Goal: Task Accomplishment & Management: Complete application form

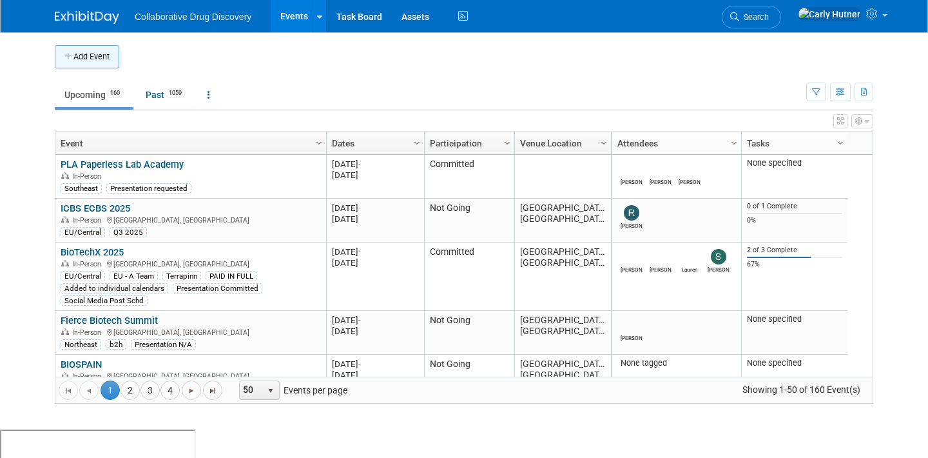
click at [79, 55] on button "Add Event" at bounding box center [87, 56] width 64 height 23
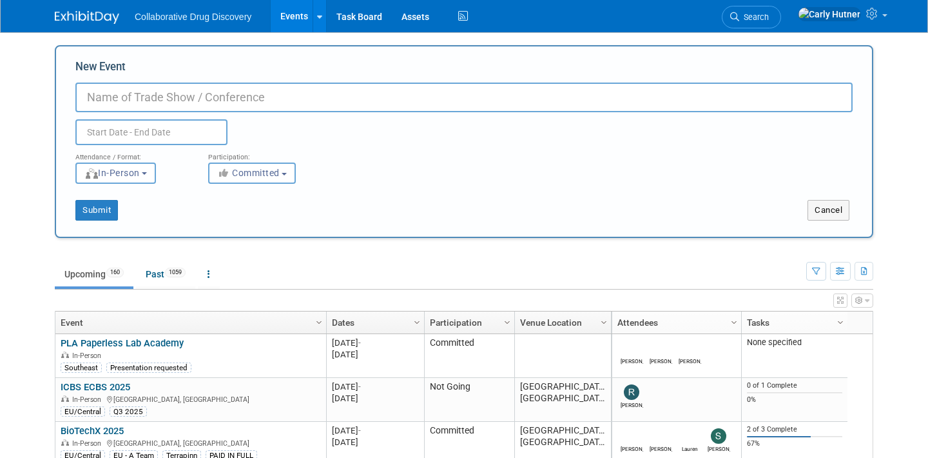
paste input "ARE and BVS at [STREET_ADDRESS][PERSON_NAME]"
type input "ARE and BVS at [STREET_ADDRESS][PERSON_NAME]"
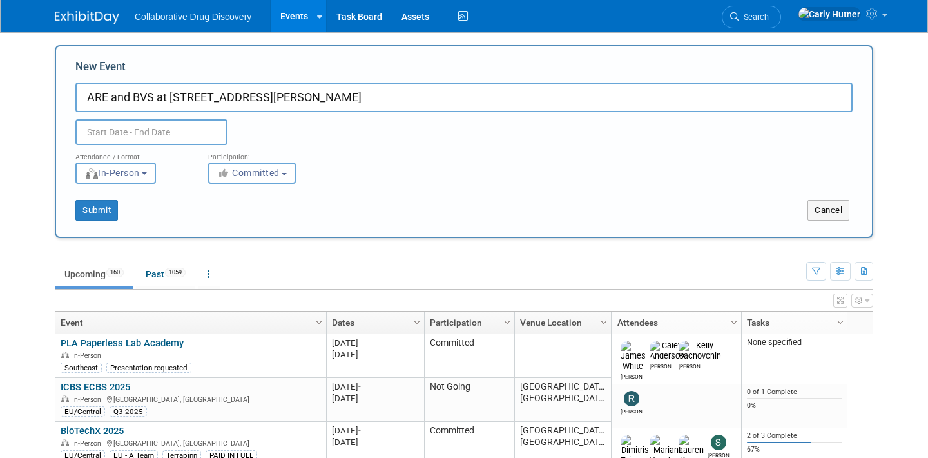
click at [195, 126] on input "text" at bounding box center [151, 132] width 152 height 26
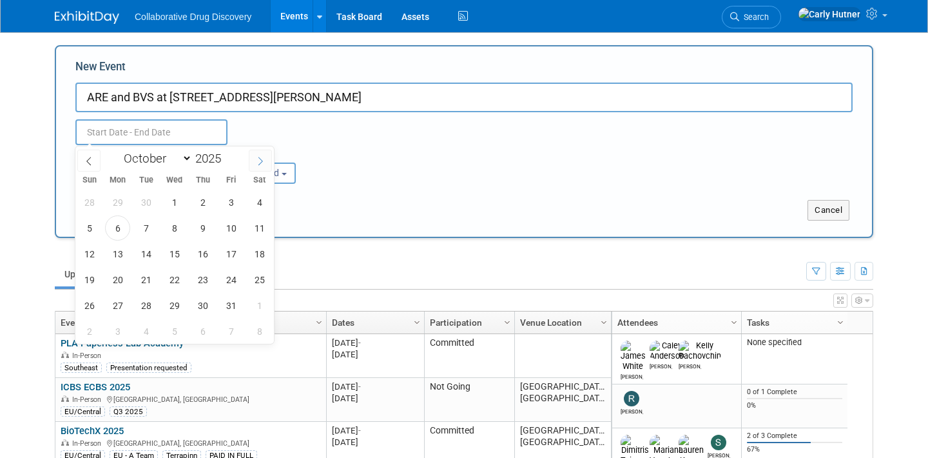
click at [256, 153] on span at bounding box center [260, 161] width 23 height 22
select select "10"
click at [166, 227] on span "5" at bounding box center [174, 227] width 25 height 25
type input "[DATE] to [DATE]"
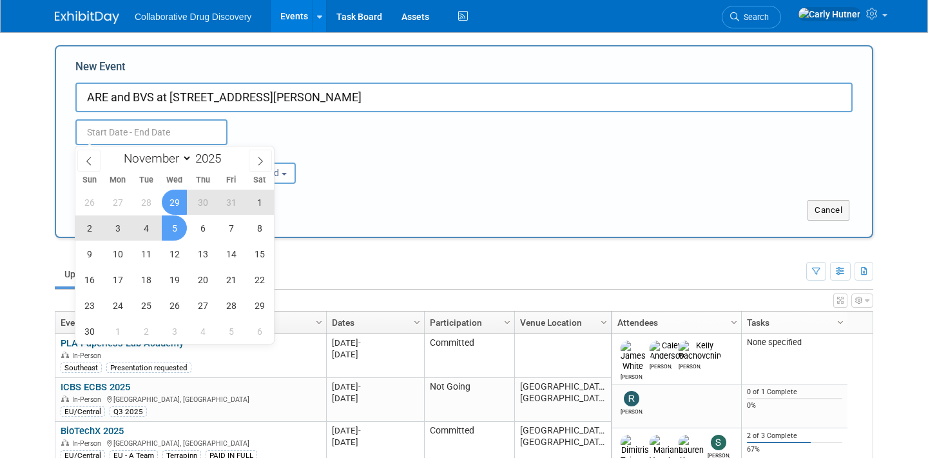
type input "[DATE] to [DATE]"
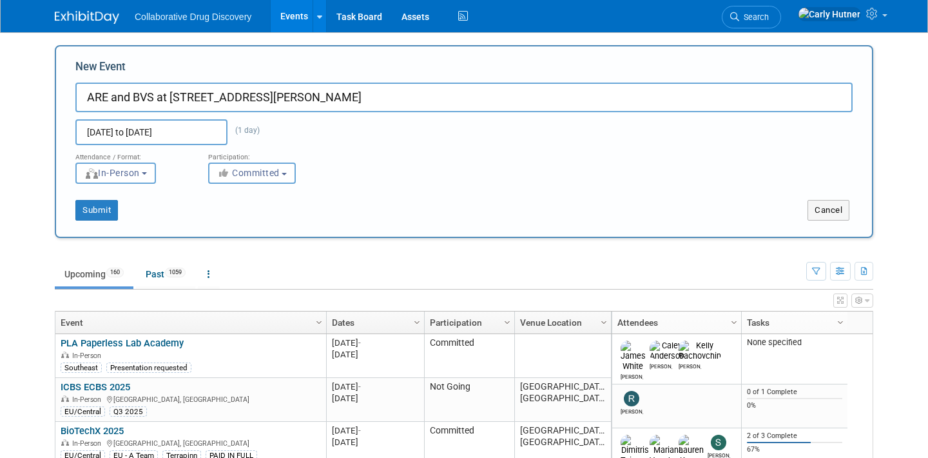
click at [351, 195] on div "Submit Cancel" at bounding box center [464, 202] width 797 height 37
click at [97, 209] on button "Submit" at bounding box center [96, 210] width 43 height 21
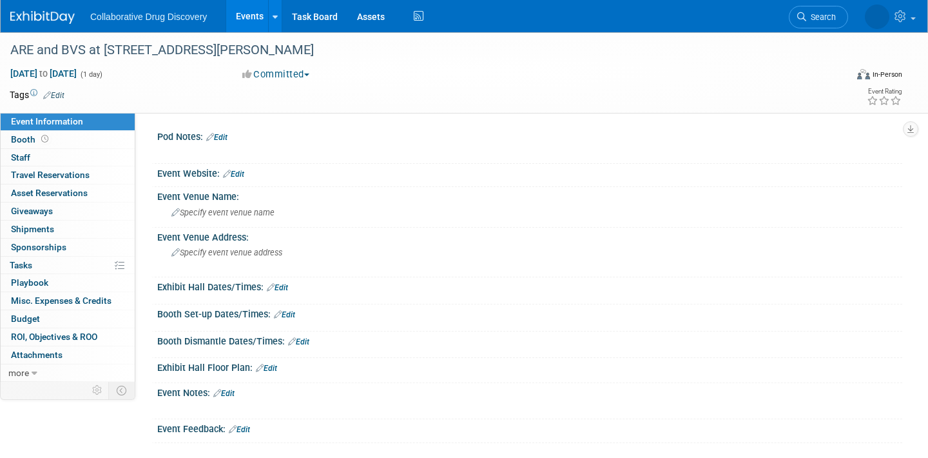
click at [58, 92] on link "Edit" at bounding box center [53, 95] width 21 height 9
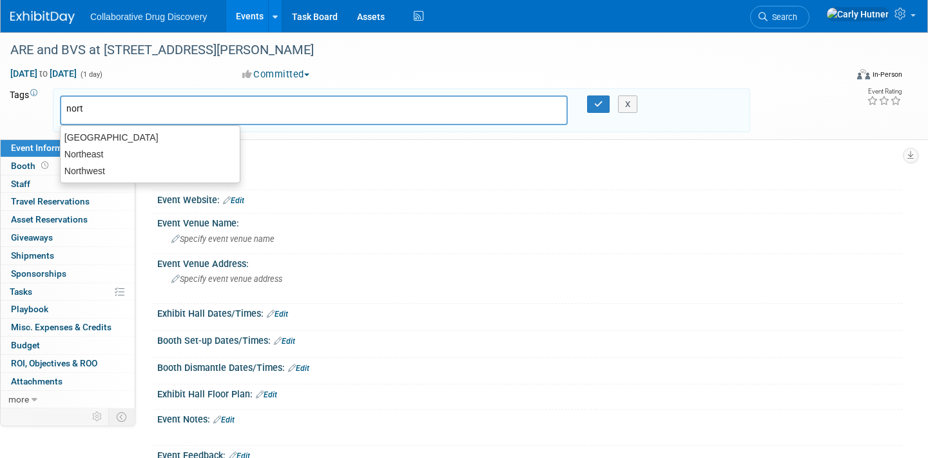
type input "north"
click at [129, 151] on div "Northeast" at bounding box center [150, 154] width 180 height 18
type input "Northeast"
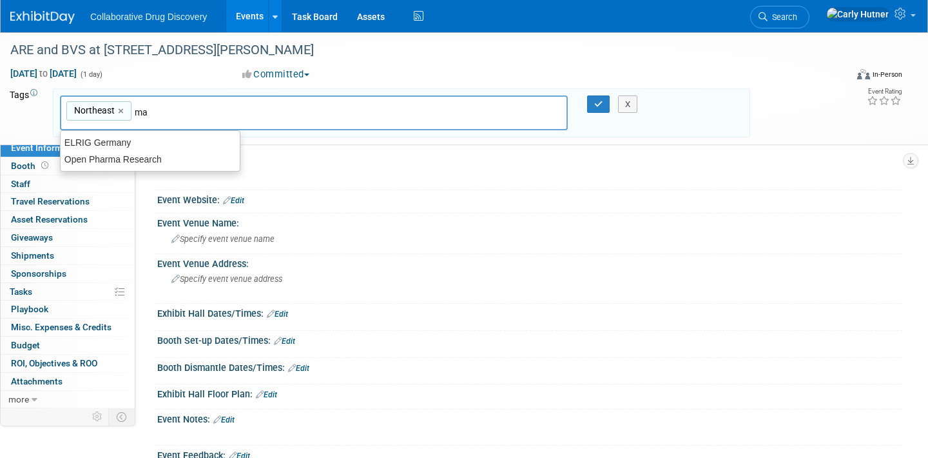
type input "m"
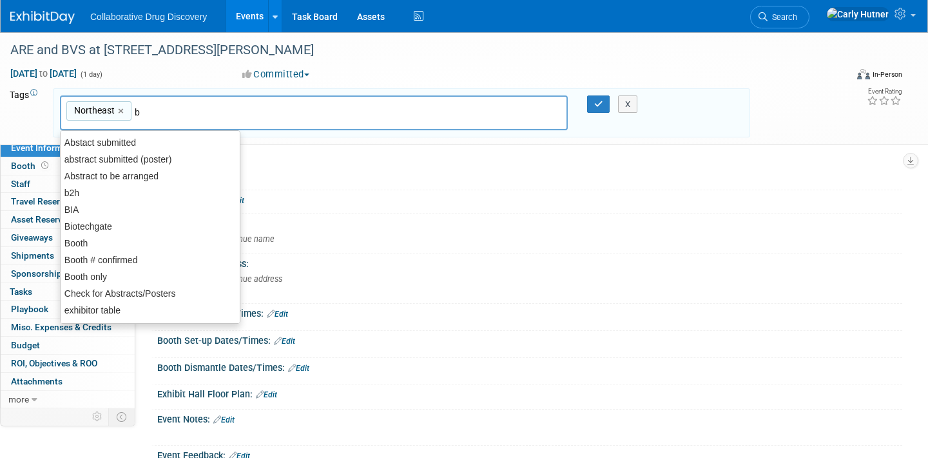
type input "b2"
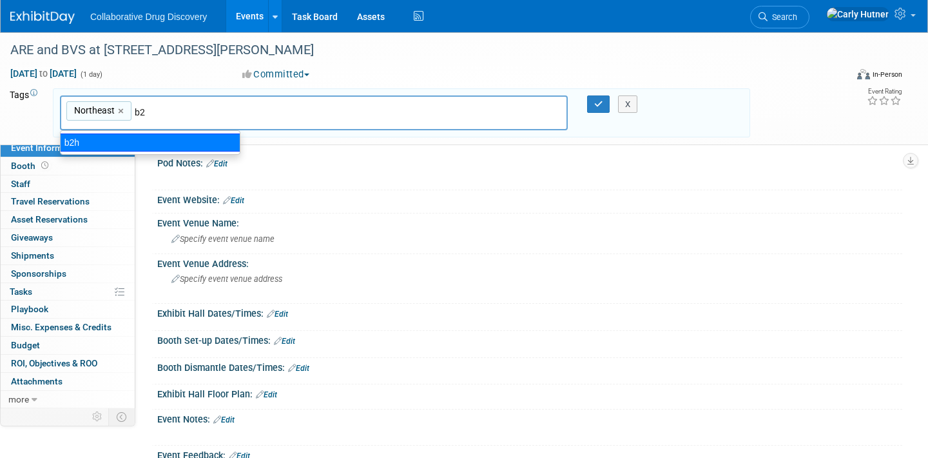
click at [98, 141] on div "b2h" at bounding box center [150, 142] width 180 height 18
type input "Northeast, b2h"
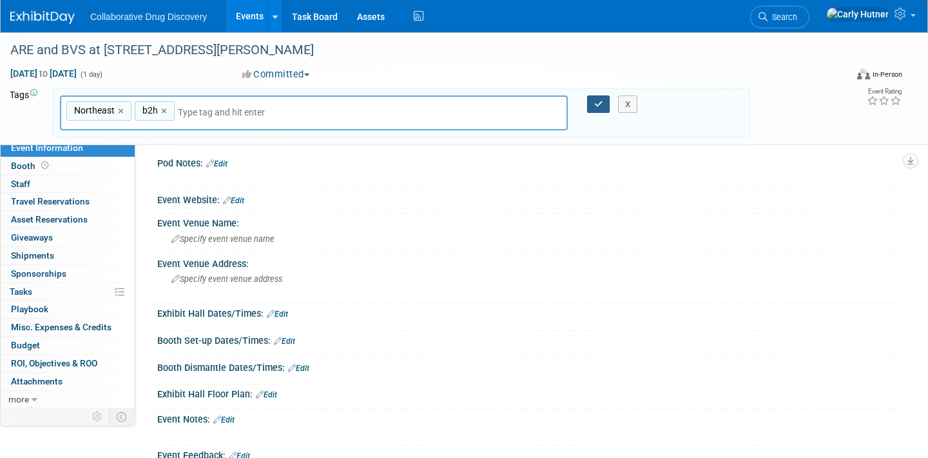
click at [597, 112] on button "button" at bounding box center [598, 104] width 23 height 18
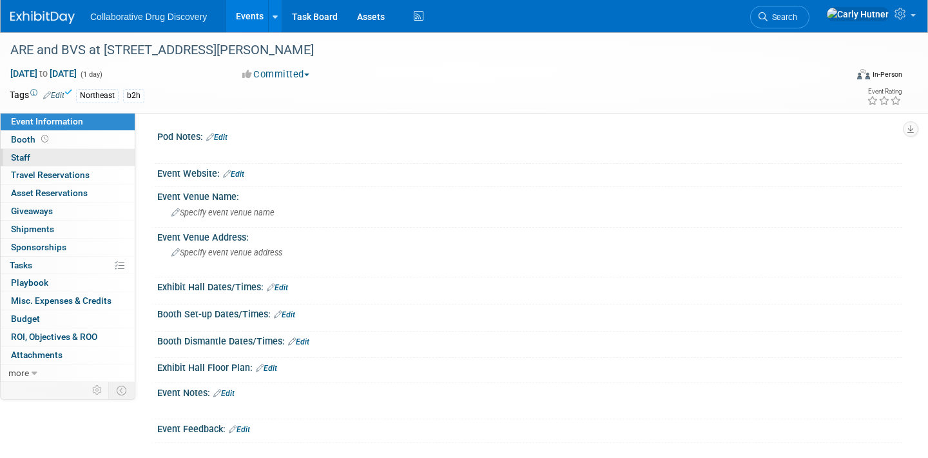
click at [60, 159] on link "0 Staff 0" at bounding box center [68, 157] width 134 height 17
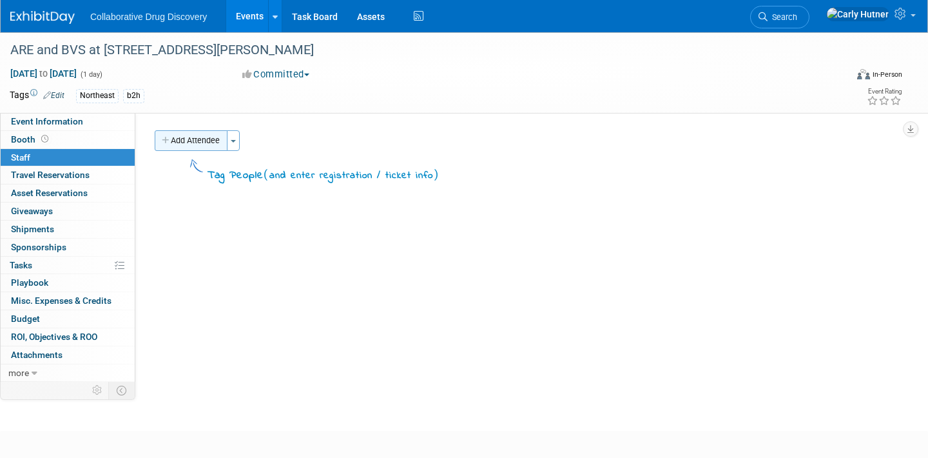
click at [202, 137] on button "Add Attendee" at bounding box center [191, 140] width 73 height 21
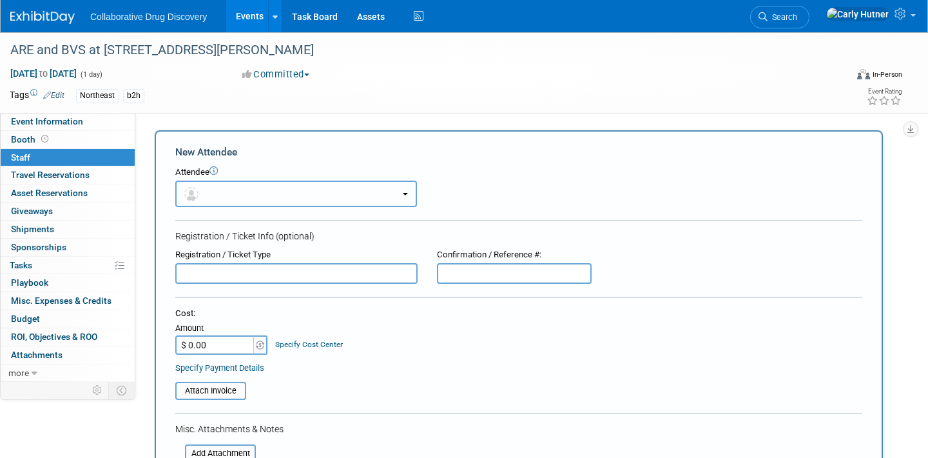
click at [223, 187] on button "button" at bounding box center [296, 193] width 242 height 26
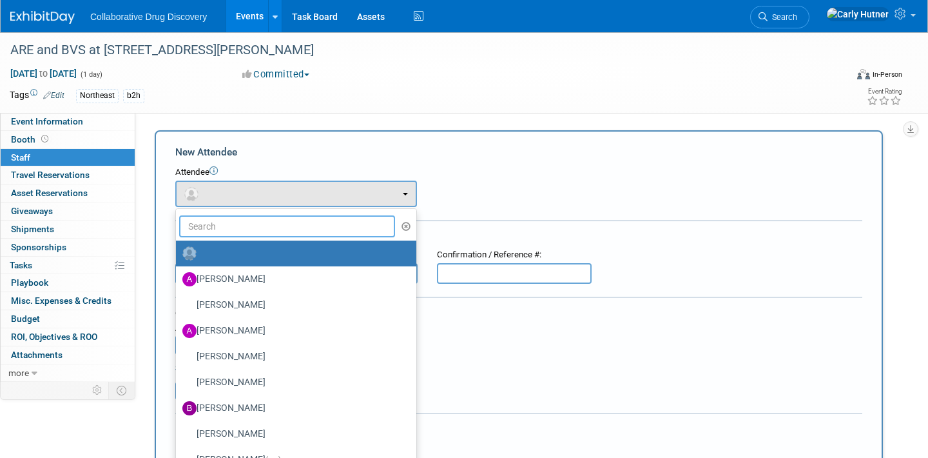
click at [228, 229] on input "text" at bounding box center [287, 226] width 216 height 22
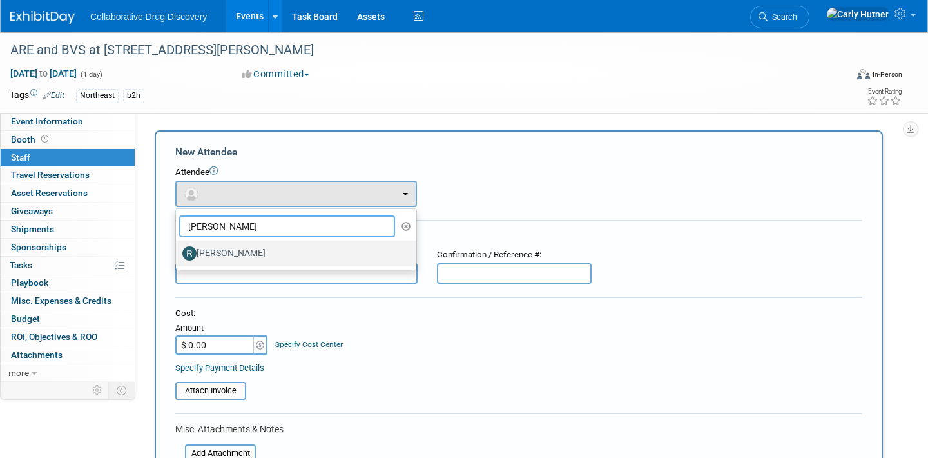
type input "ryan"
click at [240, 257] on label "[PERSON_NAME]" at bounding box center [292, 253] width 221 height 21
click at [178, 256] on input "[PERSON_NAME]" at bounding box center [174, 252] width 8 height 8
select select "2e6b1c80-7ee5-42b7-9c12-483942908160"
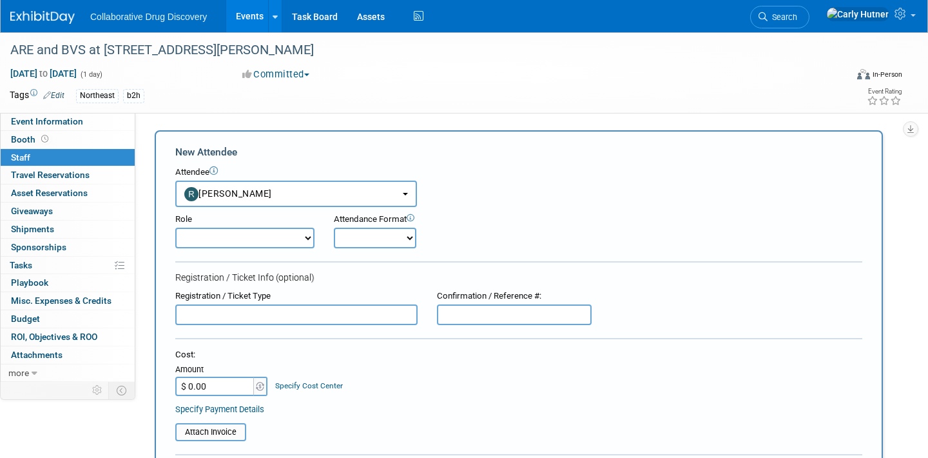
click at [340, 228] on select "Onsite Remote" at bounding box center [375, 238] width 83 height 21
select select "1"
click at [334, 228] on select "Onsite Remote" at bounding box center [375, 238] width 83 height 21
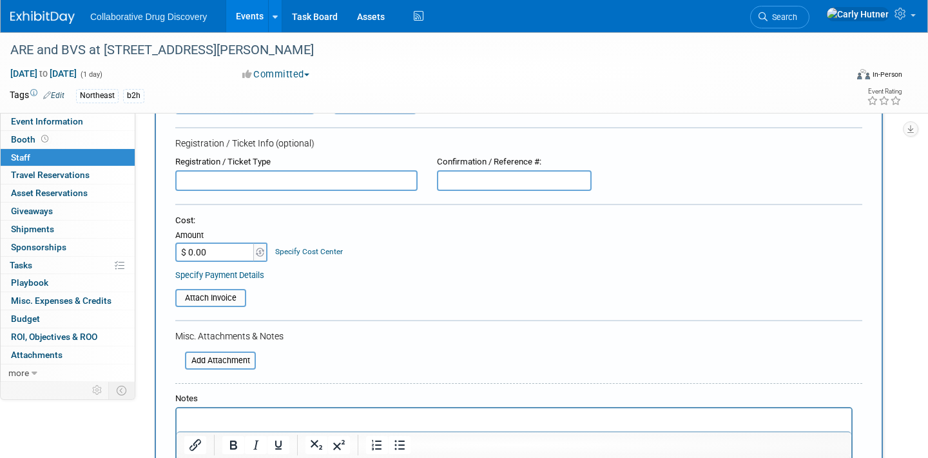
scroll to position [384, 0]
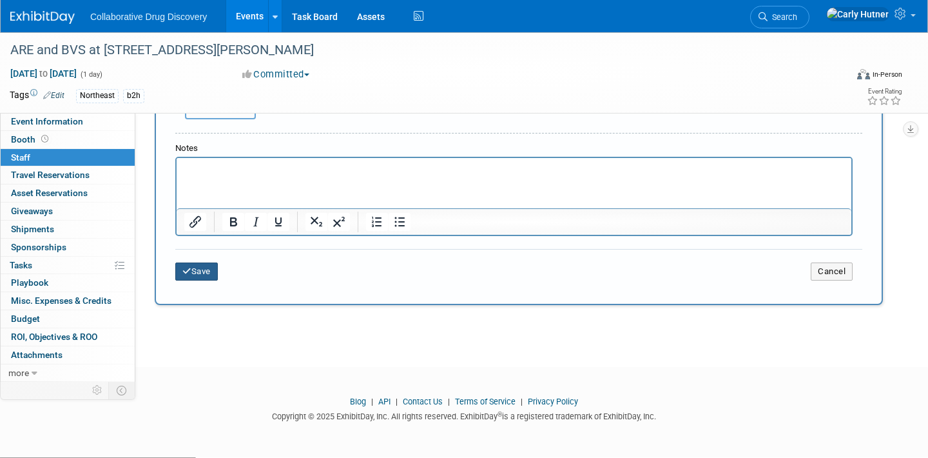
click at [208, 277] on button "Save" at bounding box center [196, 271] width 43 height 18
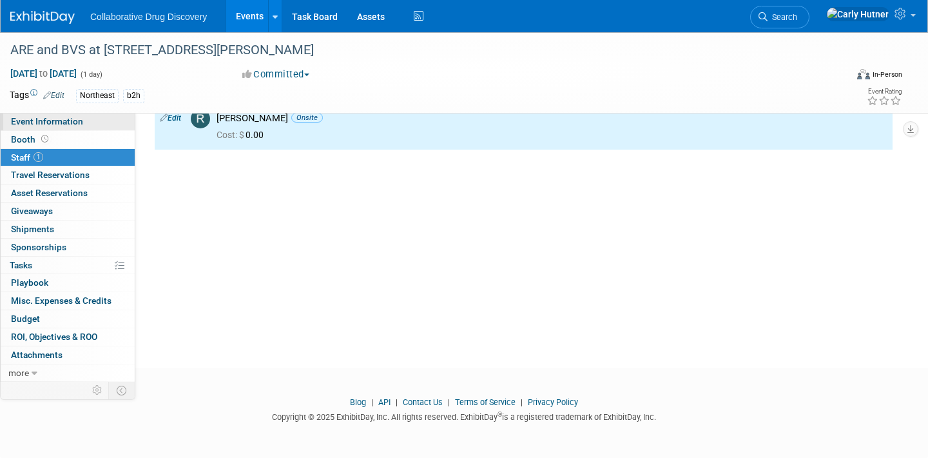
scroll to position [0, 0]
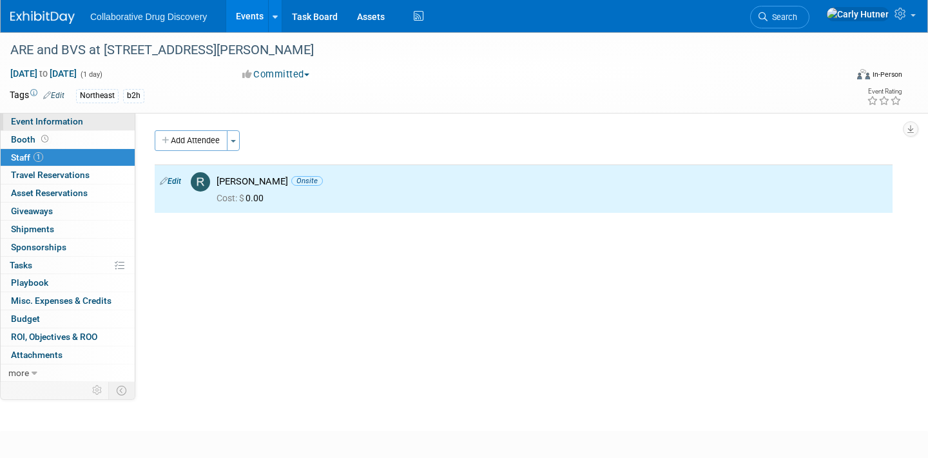
click at [57, 117] on span "Event Information" at bounding box center [47, 121] width 72 height 10
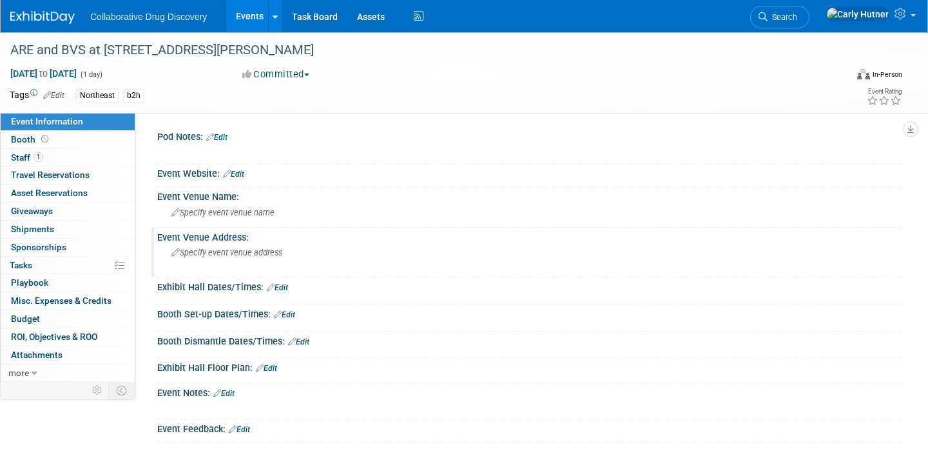
click at [225, 255] on span "Specify event venue address" at bounding box center [226, 253] width 111 height 10
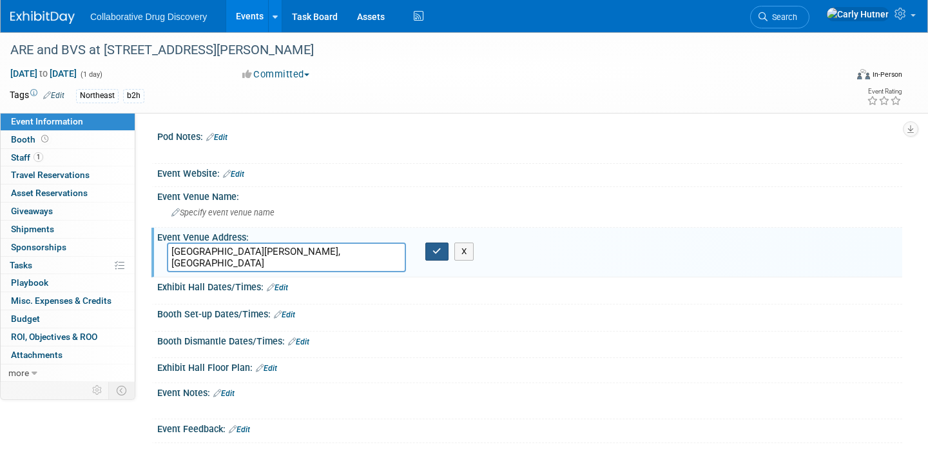
type textarea "[GEOGRAPHIC_DATA][PERSON_NAME], [GEOGRAPHIC_DATA]"
click at [432, 248] on icon "button" at bounding box center [436, 251] width 9 height 8
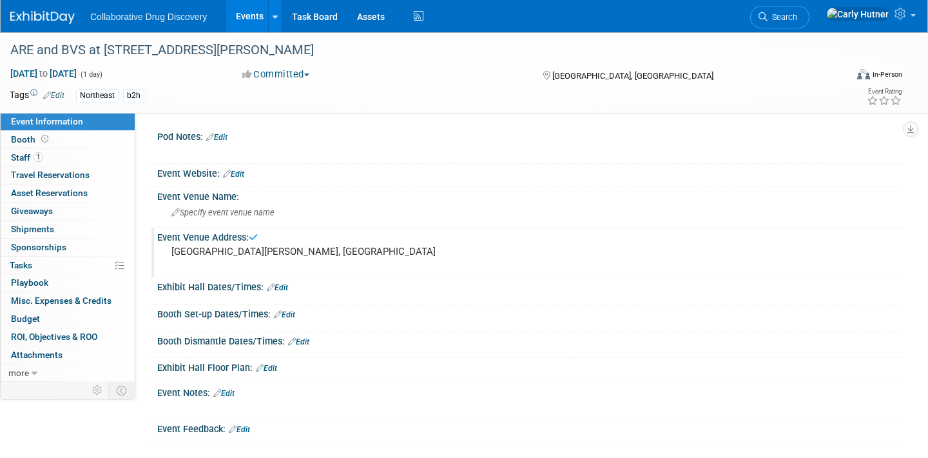
click at [170, 20] on span "Collaborative Drug Discovery" at bounding box center [148, 17] width 117 height 10
click at [258, 13] on link "Events" at bounding box center [249, 16] width 47 height 32
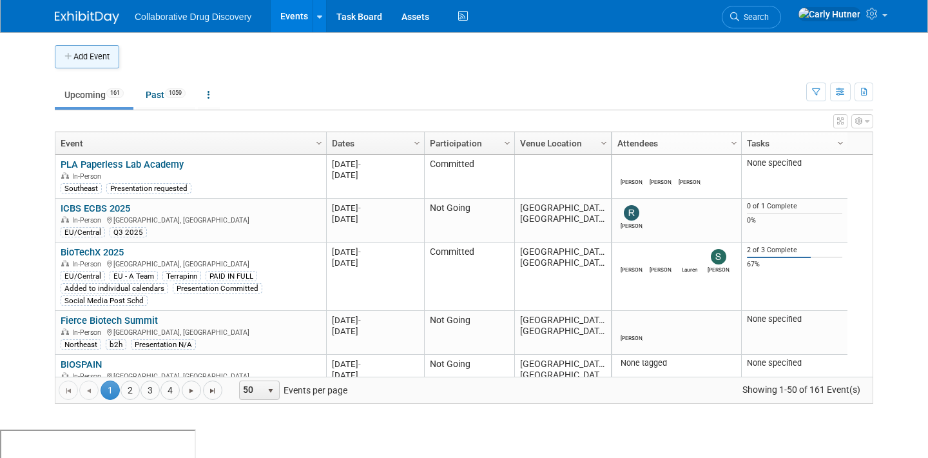
click at [86, 60] on button "Add Event" at bounding box center [87, 56] width 64 height 23
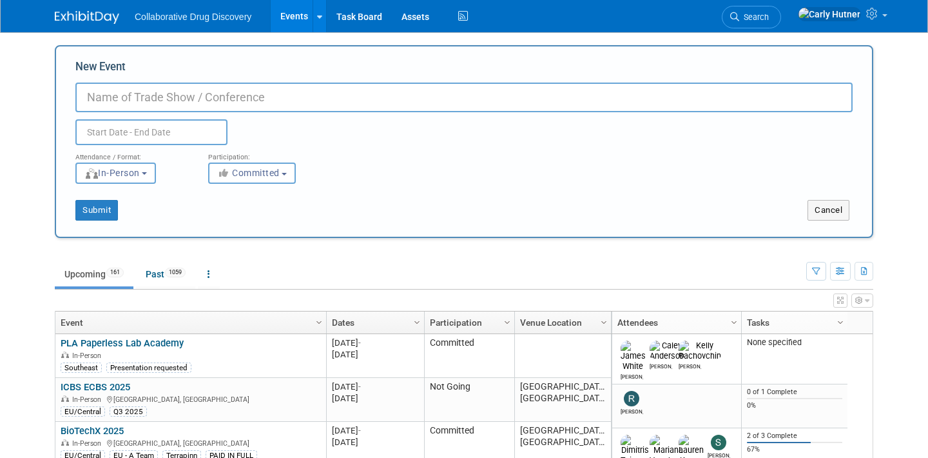
click at [5, 96] on body "Collaborative Drug Discovery Events Add Event Bulk Upload Events Shareable Even…" at bounding box center [464, 229] width 928 height 458
click at [826, 201] on button "Cancel" at bounding box center [829, 210] width 42 height 21
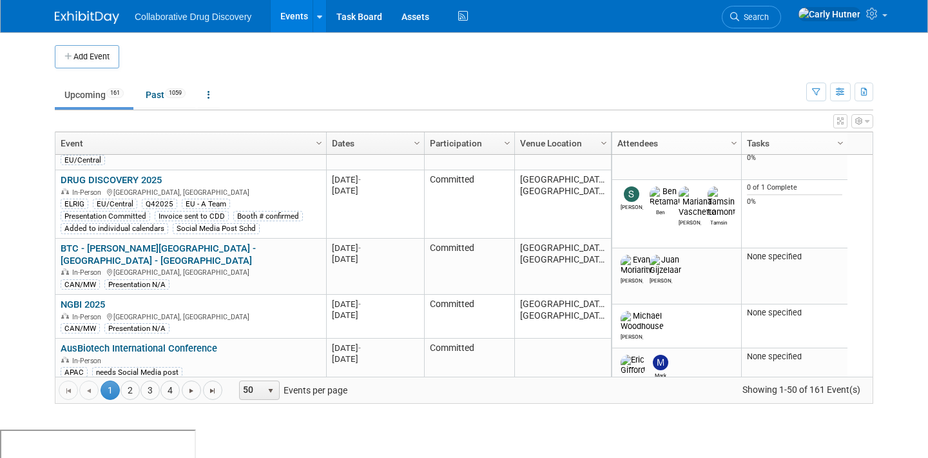
scroll to position [1439, 0]
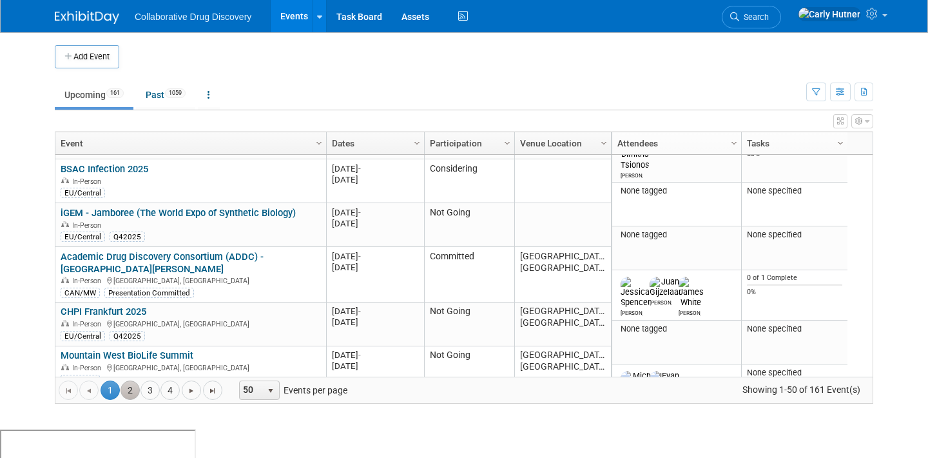
click at [130, 387] on link "2" at bounding box center [130, 389] width 19 height 19
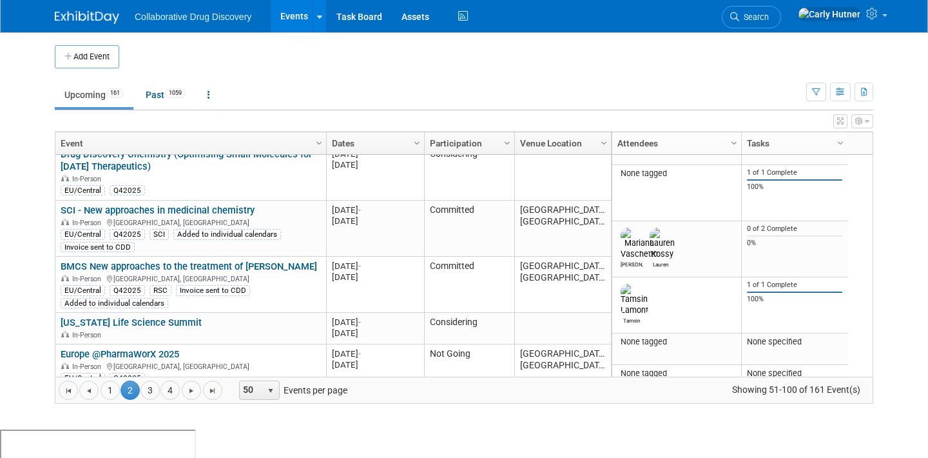
scroll to position [797, 0]
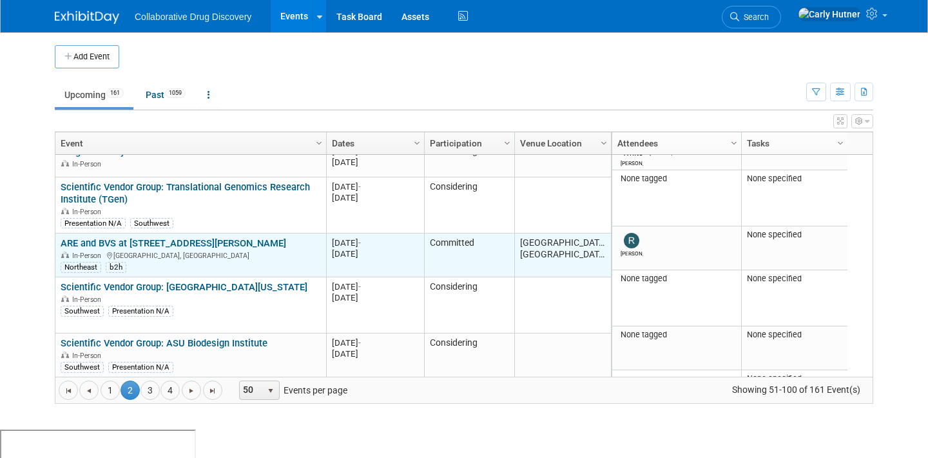
click at [179, 237] on link "ARE and BVS at [STREET_ADDRESS][PERSON_NAME]" at bounding box center [174, 243] width 226 height 12
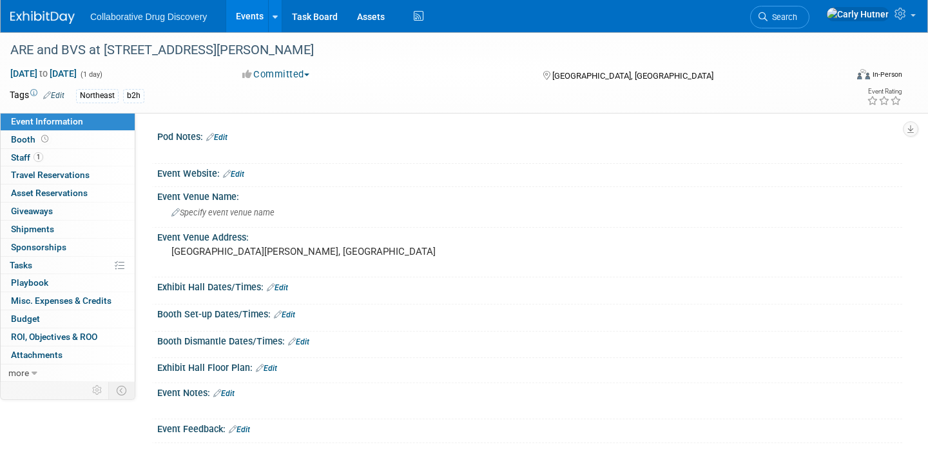
click at [164, 8] on li "Collaborative Drug Discovery" at bounding box center [157, 12] width 135 height 19
click at [252, 12] on link "Events" at bounding box center [249, 16] width 47 height 32
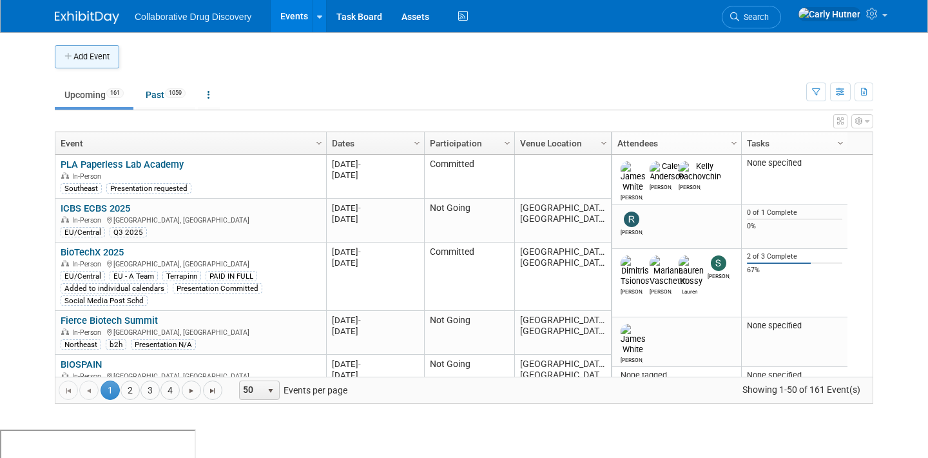
click at [79, 54] on button "Add Event" at bounding box center [87, 56] width 64 height 23
select select "9"
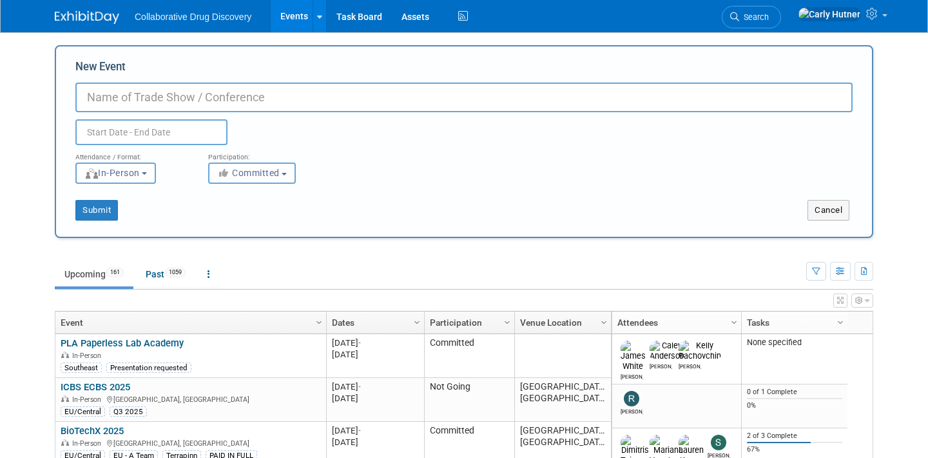
paste input "Networking & Innovation Biotech Community Event"
type input "Networking & Innovation Biotech Community Event"
click at [172, 133] on input "text" at bounding box center [151, 132] width 152 height 26
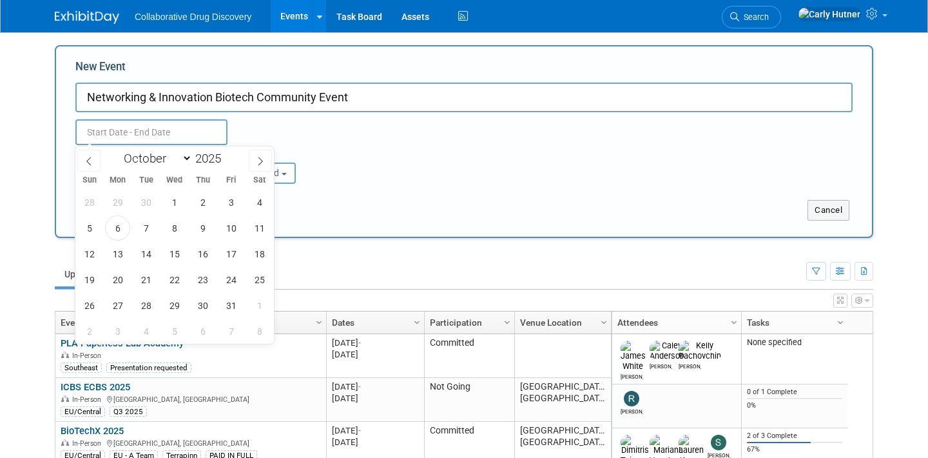
click at [248, 165] on div "January February March April May June July August September October November De…" at bounding box center [174, 157] width 149 height 22
click at [196, 329] on span "6" at bounding box center [202, 330] width 25 height 25
type input "Nov 6, 2025 to Nov 6, 2025"
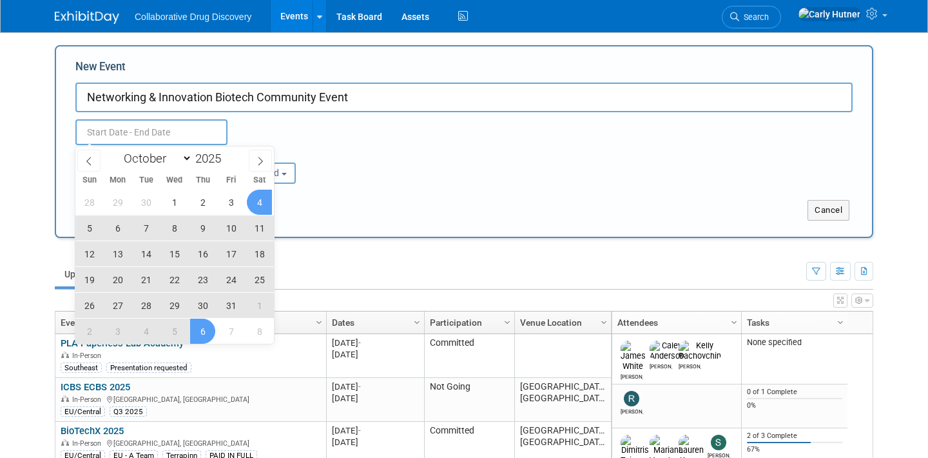
type input "Nov 6, 2025 to Nov 6, 2025"
click at [311, 185] on div "Submit Cancel" at bounding box center [464, 202] width 797 height 37
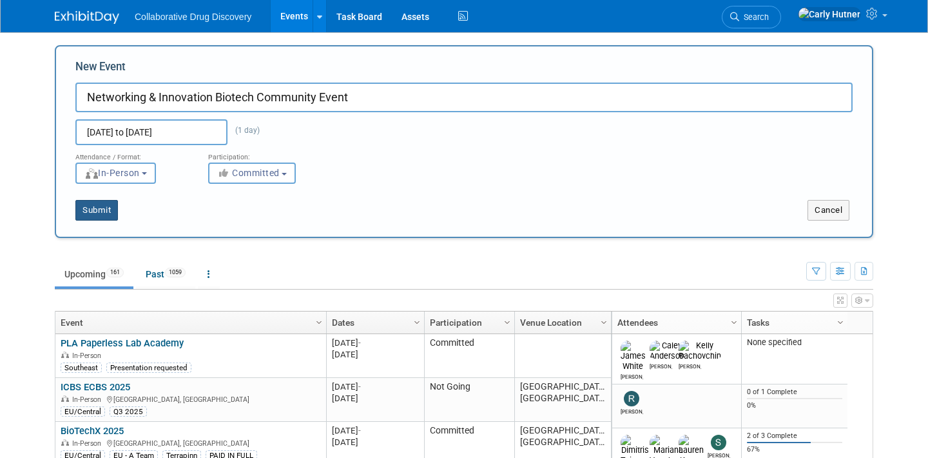
click at [106, 209] on button "Submit" at bounding box center [96, 210] width 43 height 21
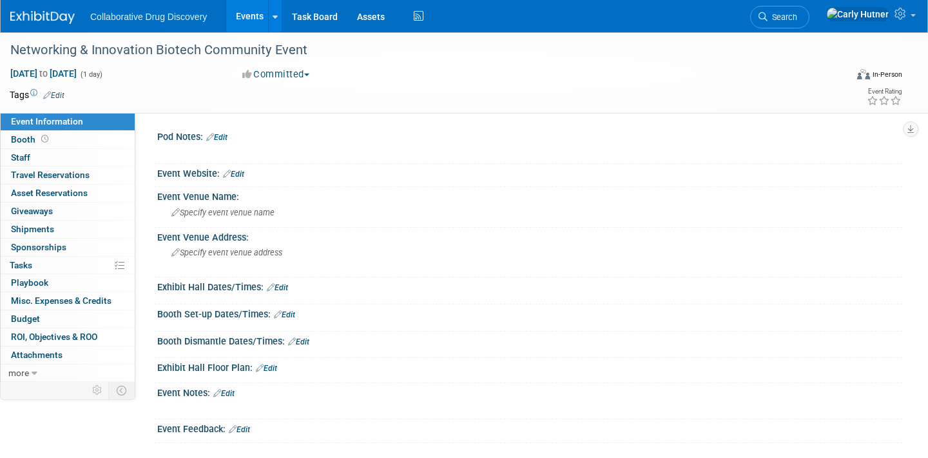
click at [63, 94] on link "Edit" at bounding box center [53, 95] width 21 height 9
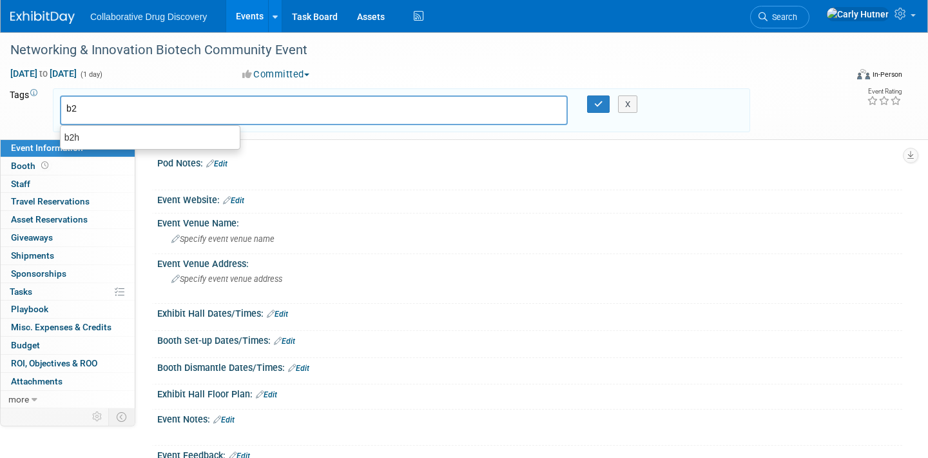
type input "b2h"
click at [86, 129] on div "b2h" at bounding box center [150, 137] width 179 height 17
type input "b2h"
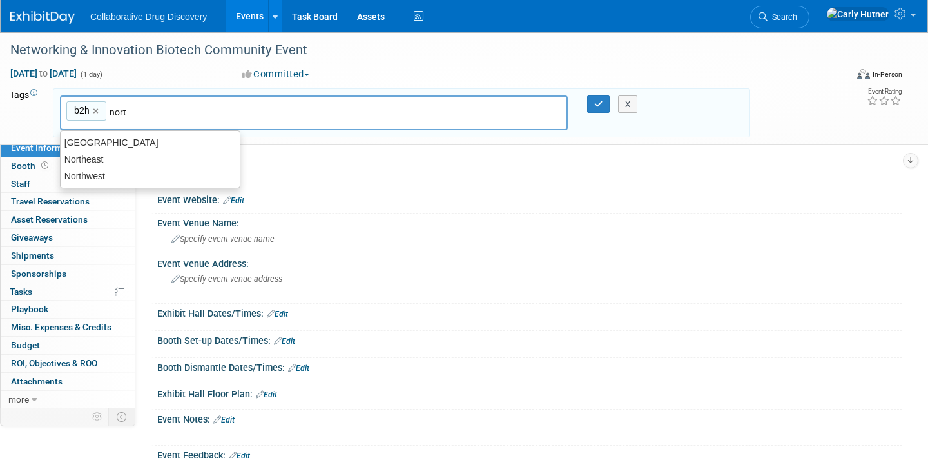
type input "north"
click at [82, 162] on div "Northeast" at bounding box center [150, 159] width 180 height 18
type input "b2h, Northeast"
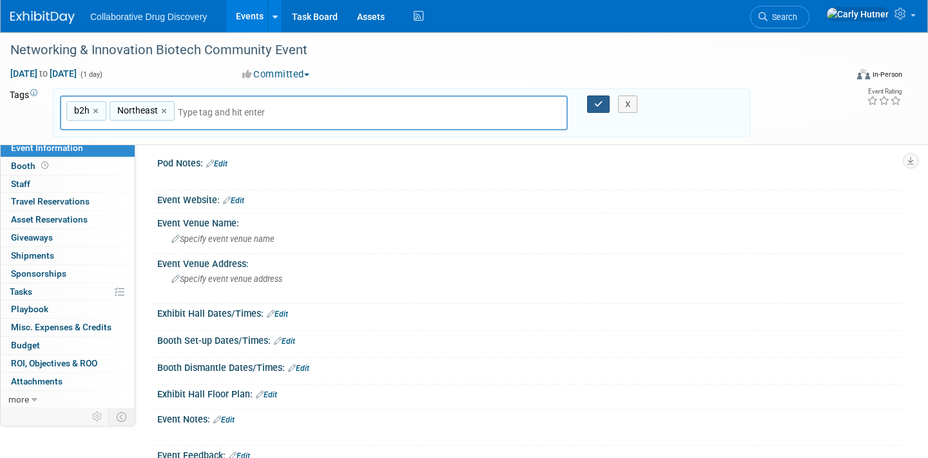
click at [597, 101] on icon "button" at bounding box center [598, 104] width 9 height 8
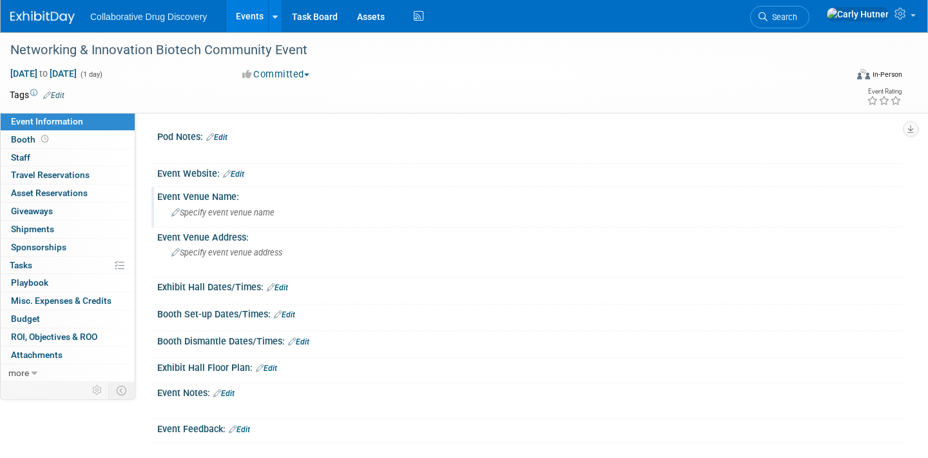
click at [273, 217] on span "Specify event venue name" at bounding box center [222, 213] width 103 height 10
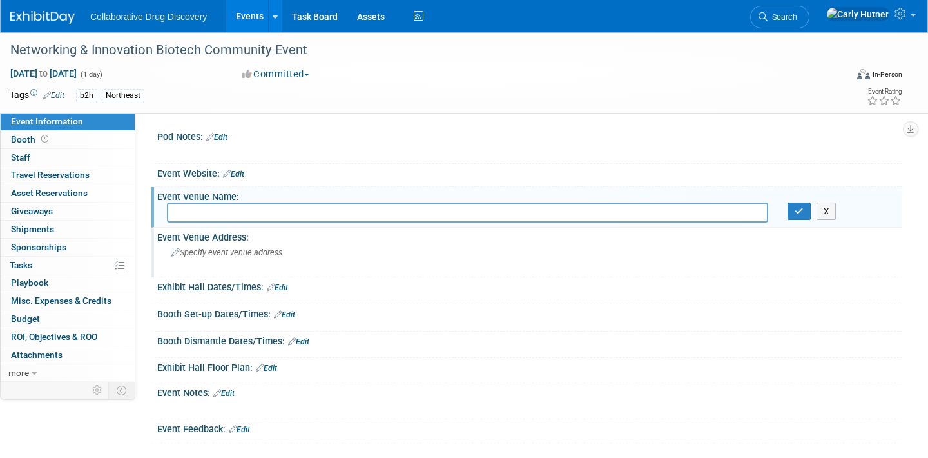
click at [217, 258] on div "Specify event venue address" at bounding box center [312, 257] width 291 height 30
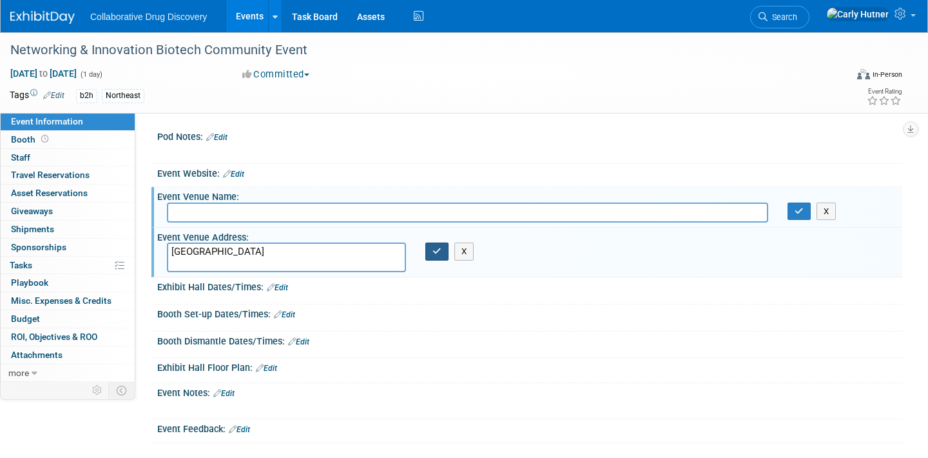
type textarea "Cambridge Park"
click at [436, 250] on icon "button" at bounding box center [436, 251] width 9 height 8
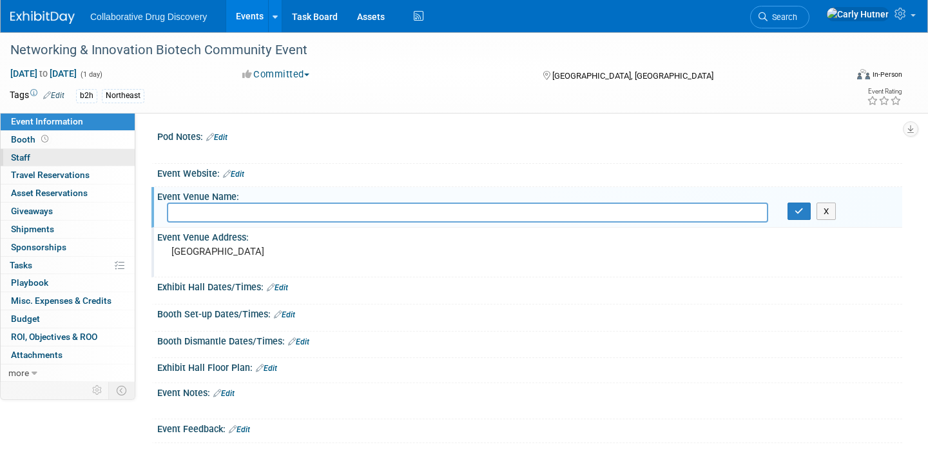
click at [86, 157] on link "0 Staff 0" at bounding box center [68, 157] width 134 height 17
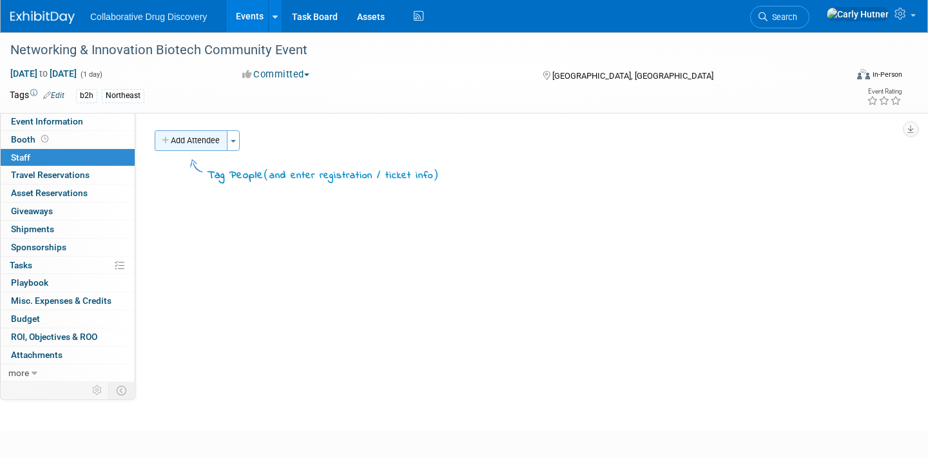
click at [195, 135] on button "Add Attendee" at bounding box center [191, 140] width 73 height 21
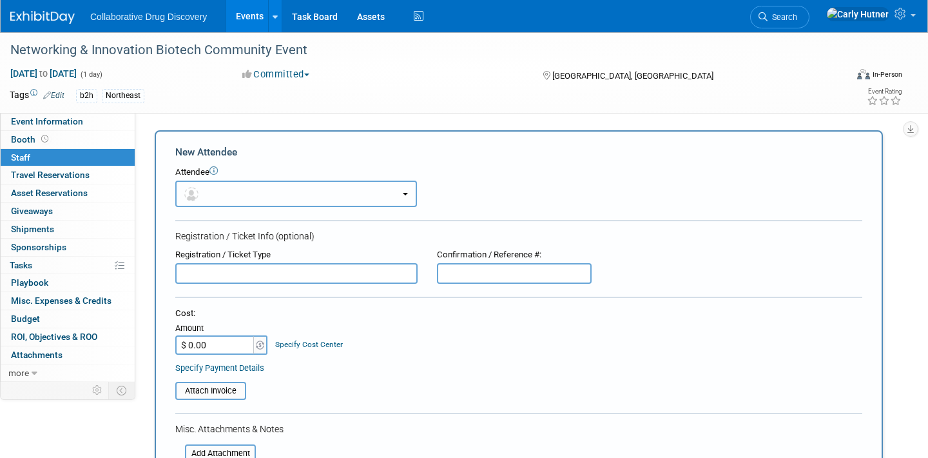
click at [226, 191] on button "button" at bounding box center [296, 193] width 242 height 26
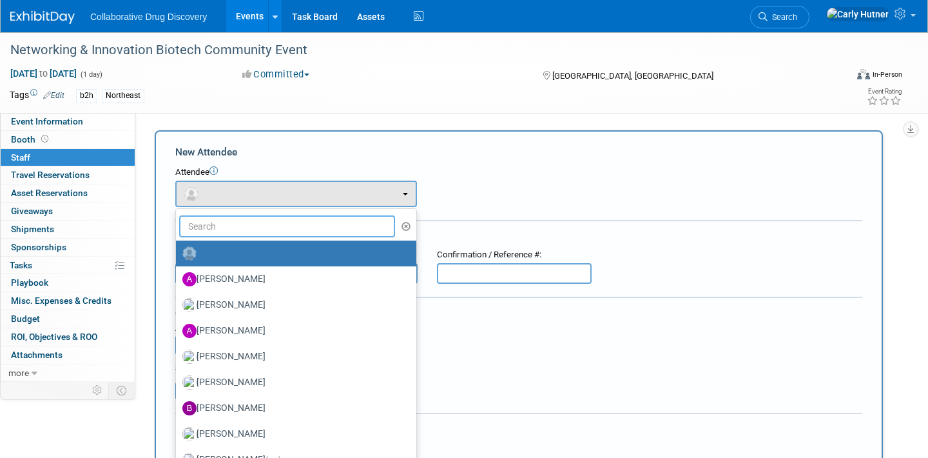
click at [222, 223] on input "text" at bounding box center [287, 226] width 216 height 22
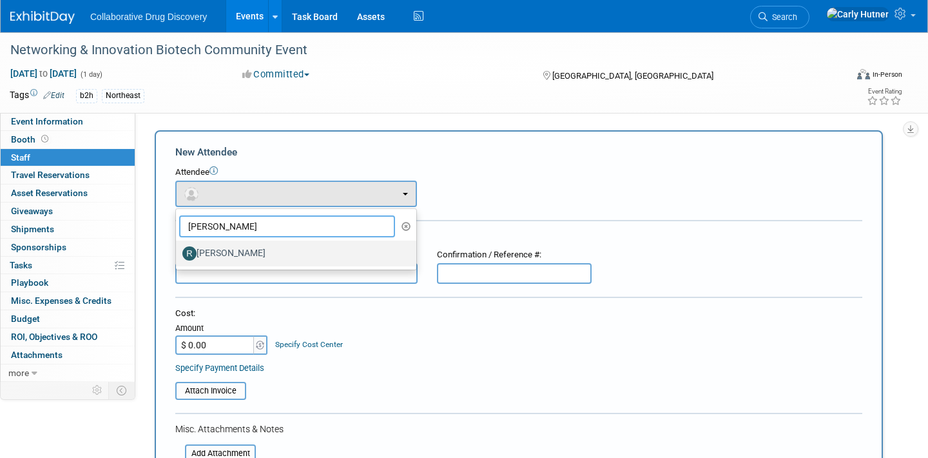
type input "ryan"
click at [225, 253] on label "[PERSON_NAME]" at bounding box center [292, 253] width 221 height 21
click at [178, 253] on input "[PERSON_NAME]" at bounding box center [174, 252] width 8 height 8
select select "2e6b1c80-7ee5-42b7-9c12-483942908160"
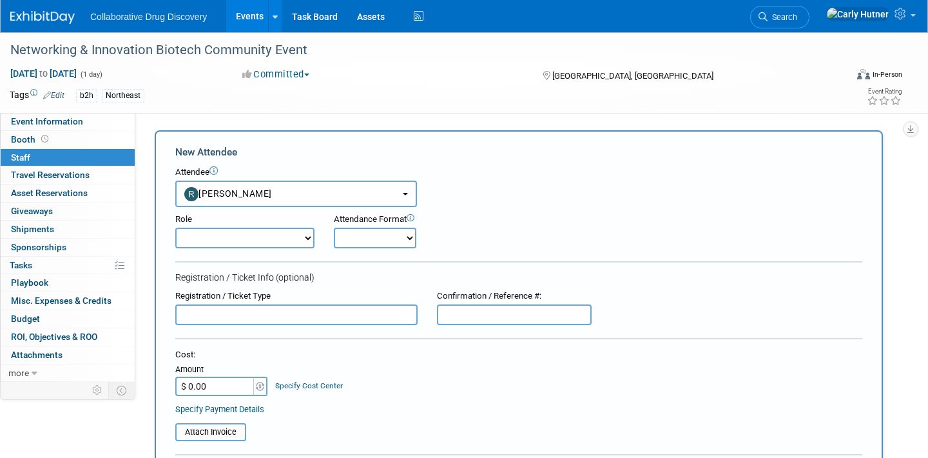
click at [380, 238] on select "Onsite Remote" at bounding box center [375, 238] width 83 height 21
select select "1"
click at [334, 228] on select "Onsite Remote" at bounding box center [375, 238] width 83 height 21
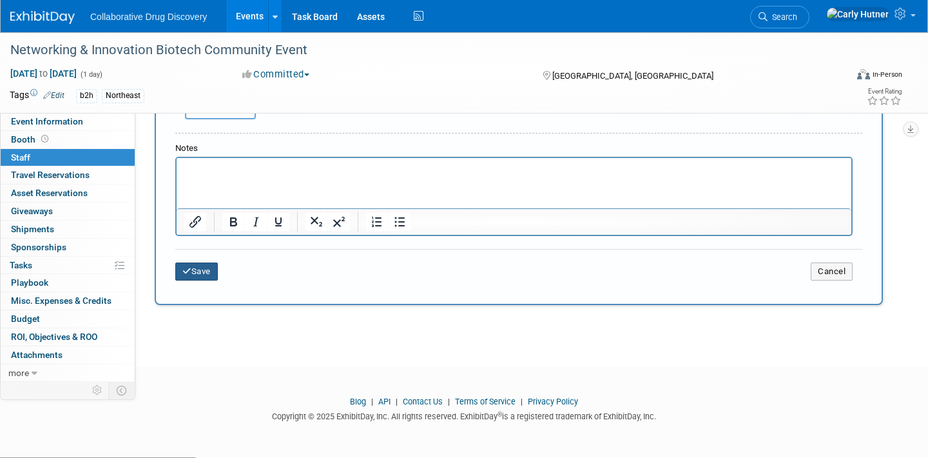
click at [204, 267] on button "Save" at bounding box center [196, 271] width 43 height 18
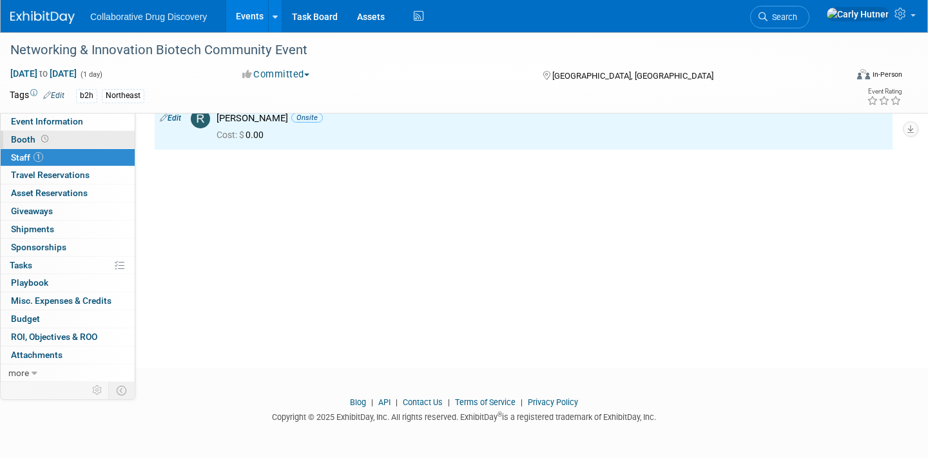
scroll to position [0, 0]
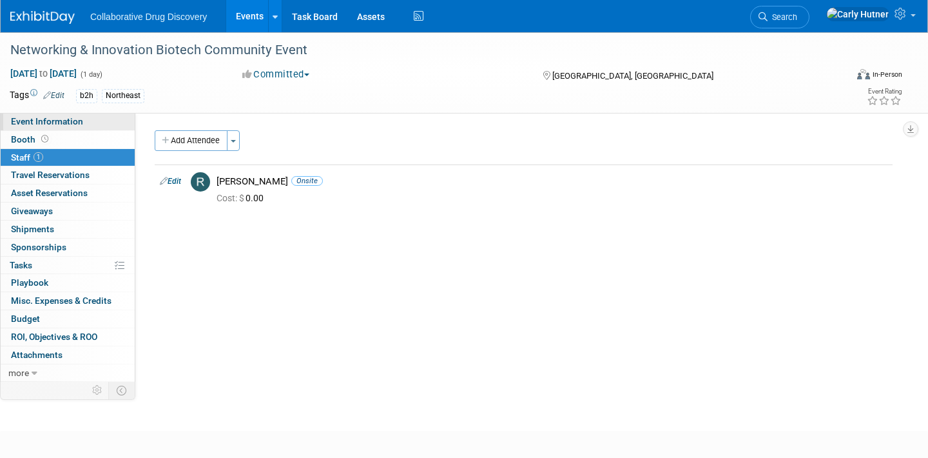
click at [72, 116] on span "Event Information" at bounding box center [47, 121] width 72 height 10
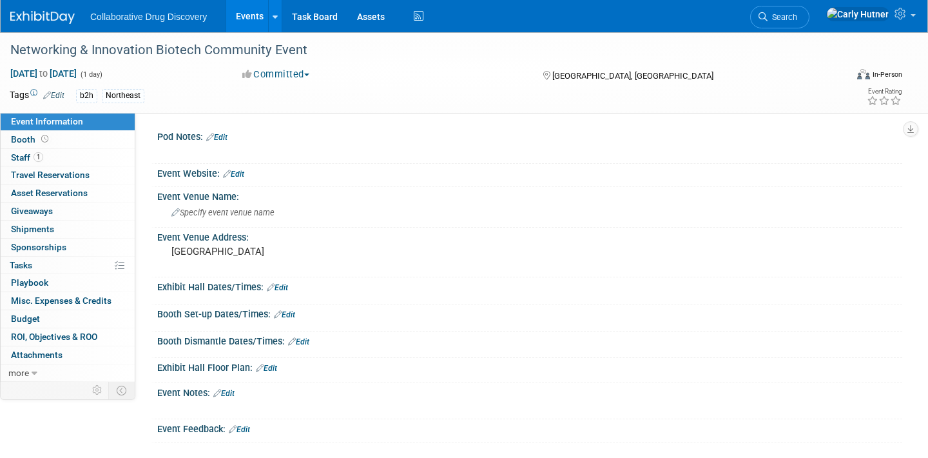
click at [113, 23] on ul "Collaborative Drug Discovery Events Add Event Bulk Upload Events Shareable Even…" at bounding box center [258, 16] width 336 height 32
click at [262, 20] on link "Events" at bounding box center [249, 16] width 47 height 32
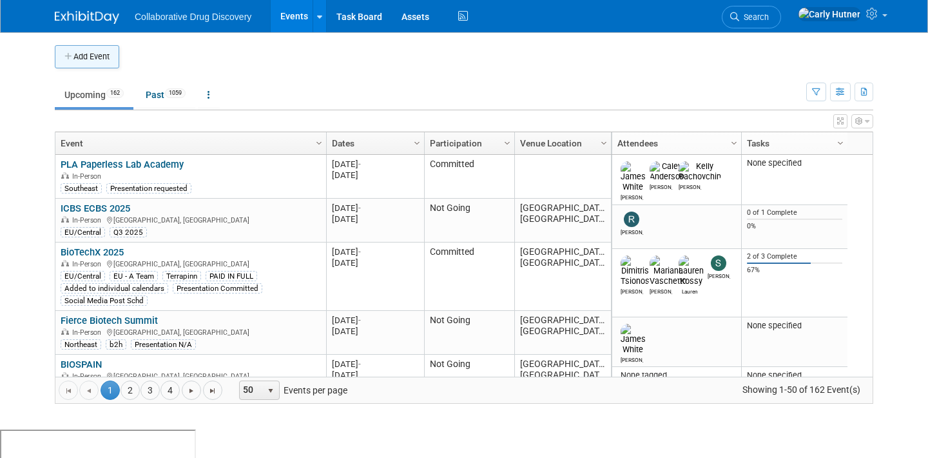
click at [106, 65] on button "Add Event" at bounding box center [87, 56] width 64 height 23
select select "9"
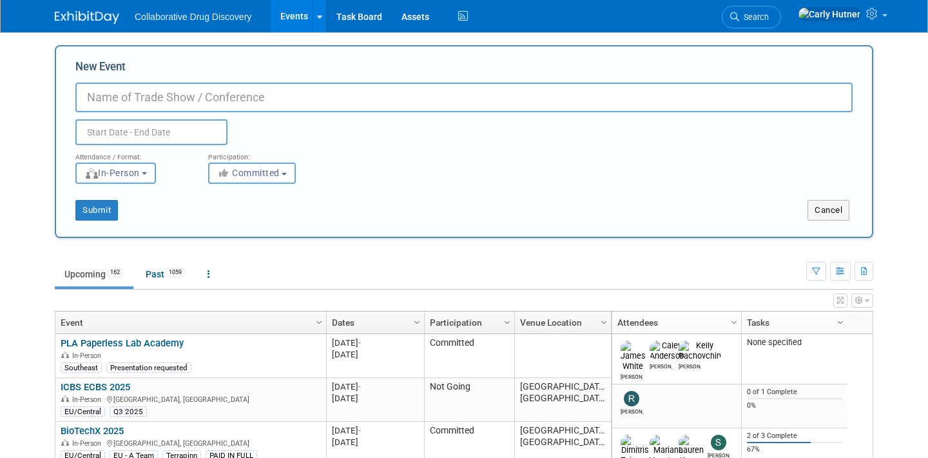
paste input "BVS and BioMed Realty Biotech Community Event"
type input "BVS and BioMed Realty Biotech Community Event"
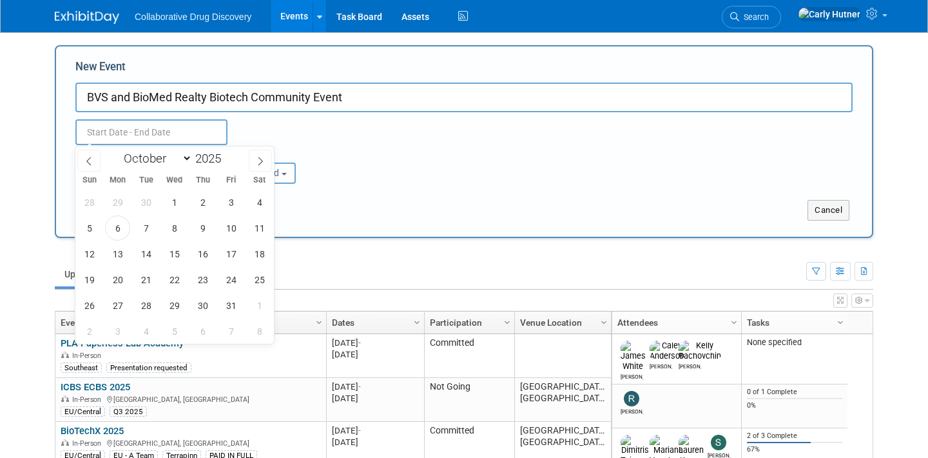
click at [153, 130] on input "text" at bounding box center [151, 132] width 152 height 26
click at [262, 165] on icon at bounding box center [260, 161] width 9 height 9
select select "10"
click at [177, 257] on span "12" at bounding box center [174, 253] width 25 height 25
type input "Nov 12, 2025 to Nov 12, 2025"
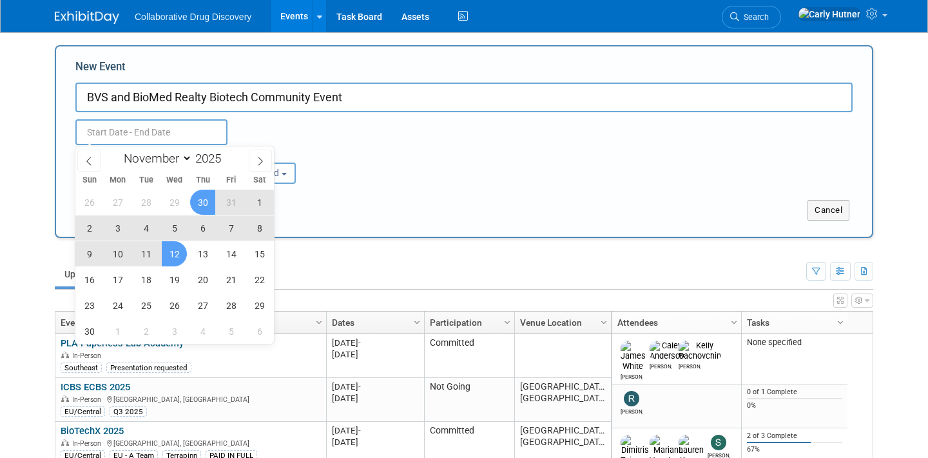
type input "Nov 12, 2025 to Nov 12, 2025"
click at [342, 159] on div "Attendance / Format: <img src="https://www.exhibitday.com/Images/Format-InPerso…" at bounding box center [464, 164] width 797 height 39
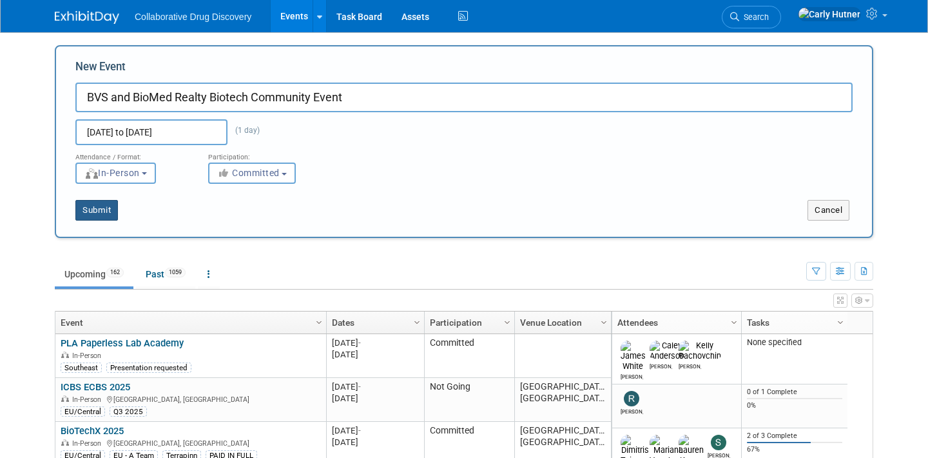
click at [93, 208] on button "Submit" at bounding box center [96, 210] width 43 height 21
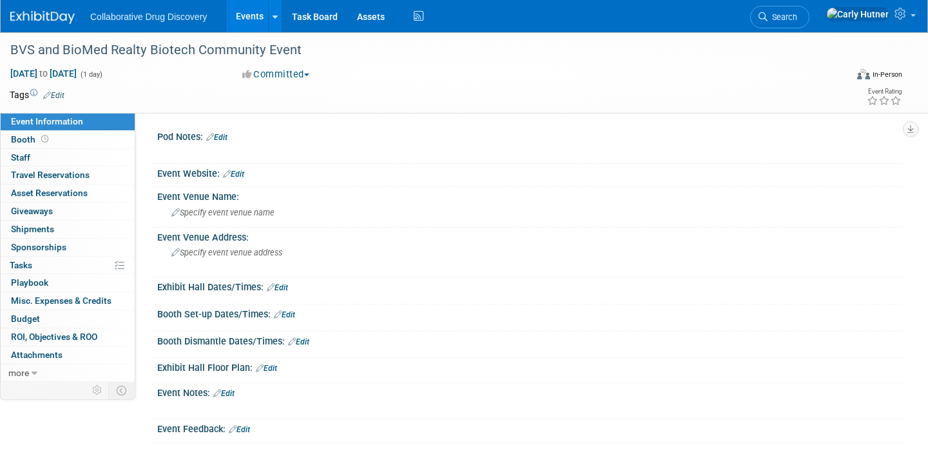
click at [51, 92] on link "Edit" at bounding box center [53, 95] width 21 height 9
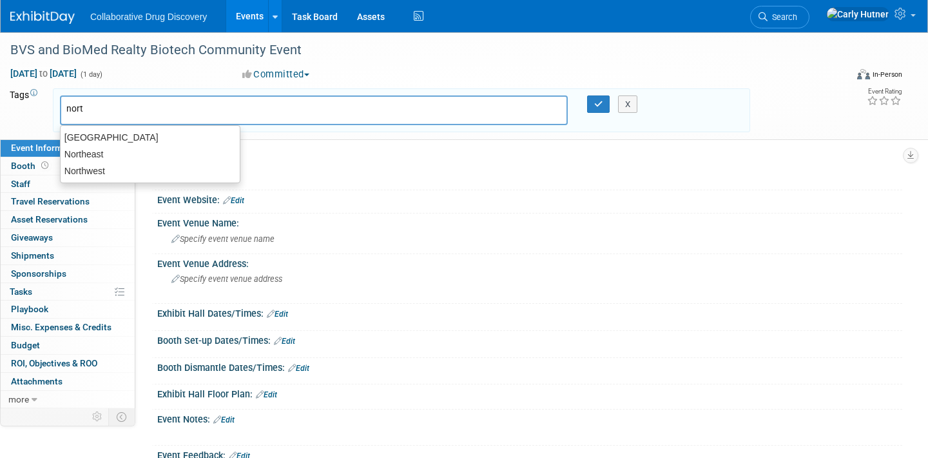
type input "north"
click at [75, 146] on div "Northeast" at bounding box center [150, 154] width 180 height 18
type input "Northeast"
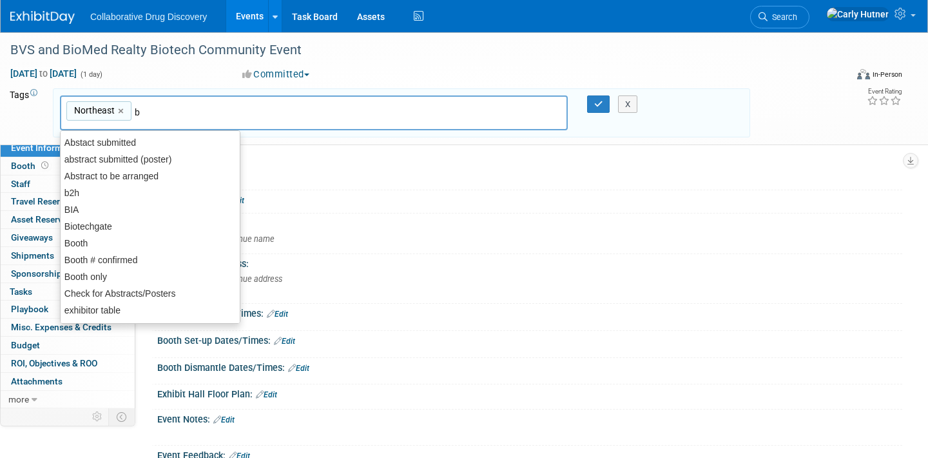
type input "b2"
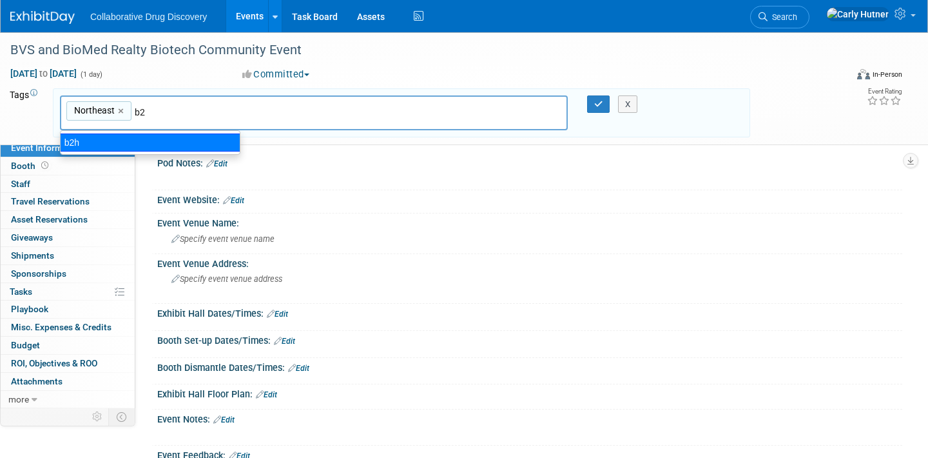
click at [189, 139] on div "b2h" at bounding box center [150, 142] width 180 height 18
type input "Northeast, b2h"
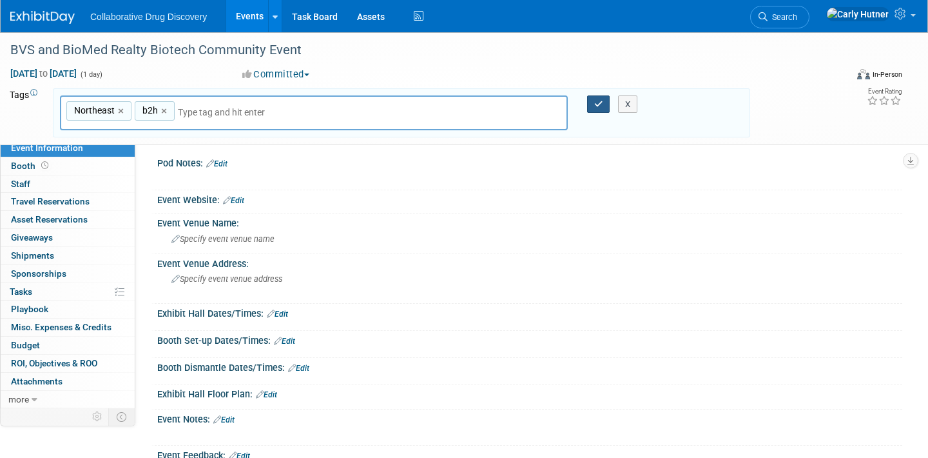
click at [599, 100] on icon "button" at bounding box center [598, 104] width 9 height 8
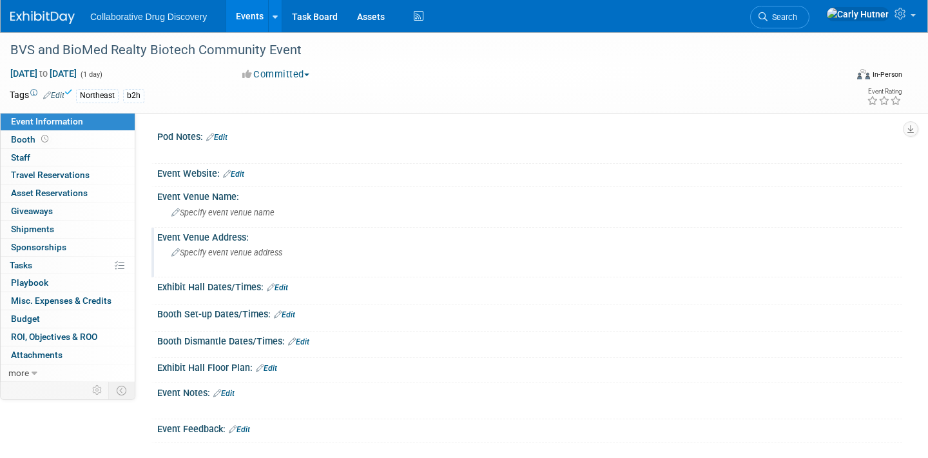
click at [224, 248] on span "Specify event venue address" at bounding box center [226, 253] width 111 height 10
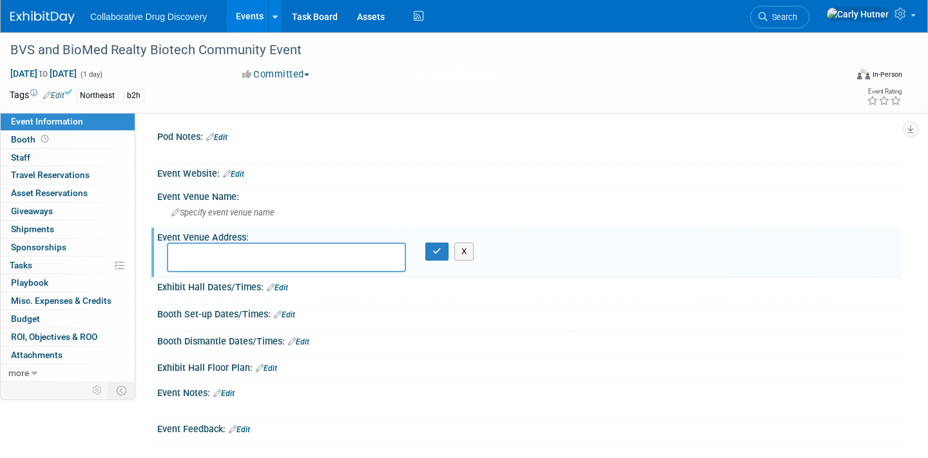
type textarea "BVS and BioMed Realty Biotech Community Event"
click at [275, 245] on textarea "BVS and BioMed Realty Biotech Community Event" at bounding box center [286, 257] width 239 height 30
paste textarea "650 E. Kendall St, Cambridge"
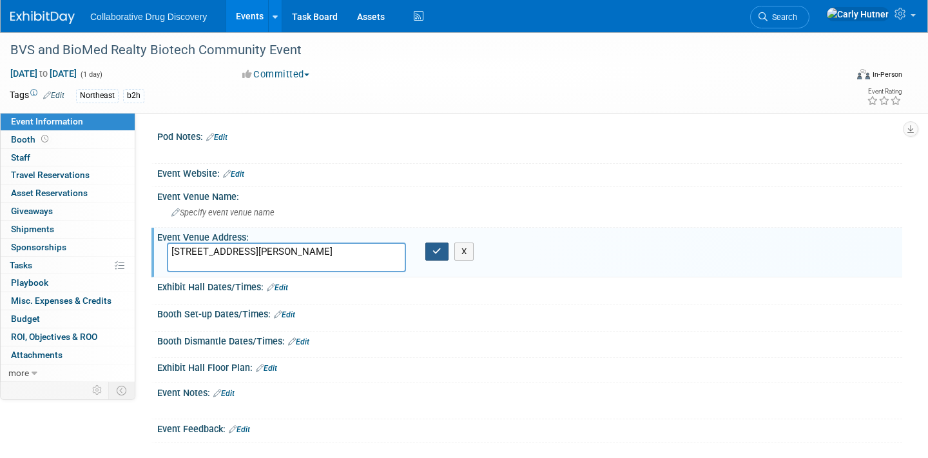
type textarea "650 E. Kendall St, Cambridge"
click at [440, 249] on icon "button" at bounding box center [436, 251] width 9 height 8
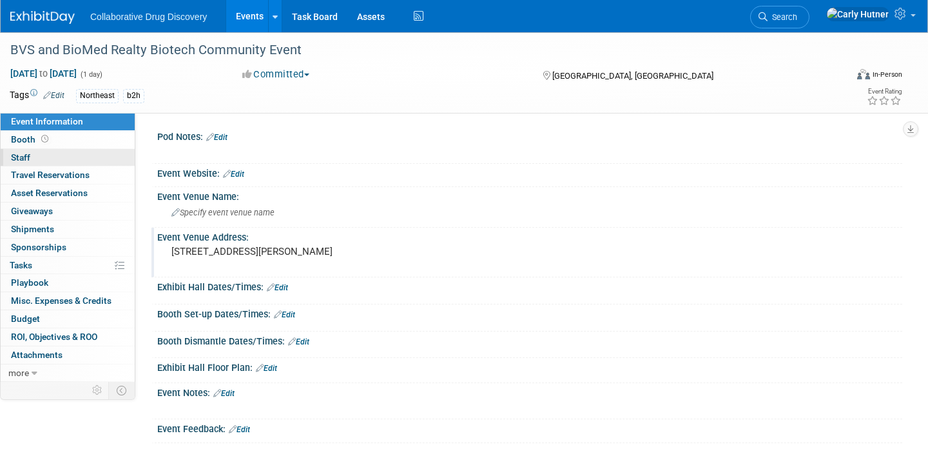
click at [36, 155] on link "0 Staff 0" at bounding box center [68, 157] width 134 height 17
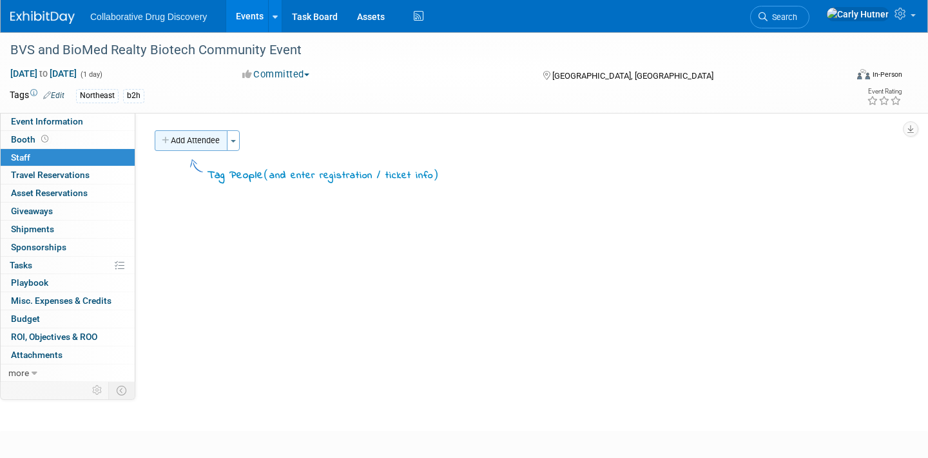
click at [212, 139] on button "Add Attendee" at bounding box center [191, 140] width 73 height 21
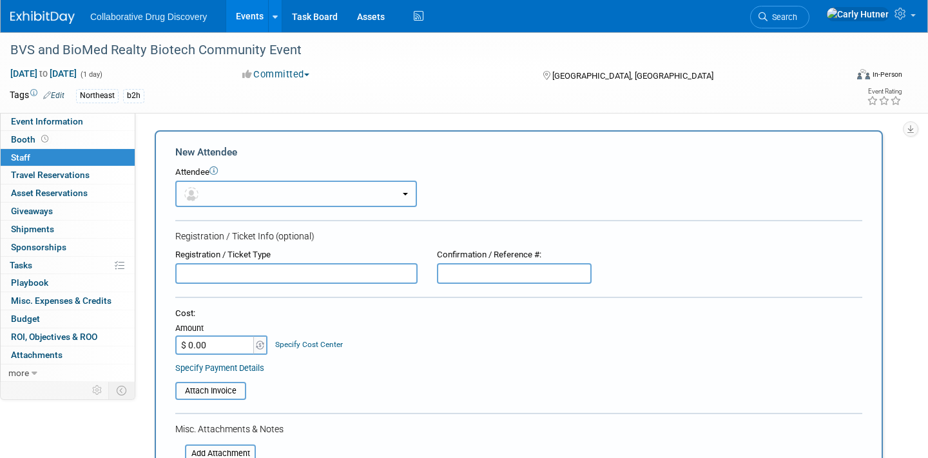
click at [240, 184] on button "button" at bounding box center [296, 193] width 242 height 26
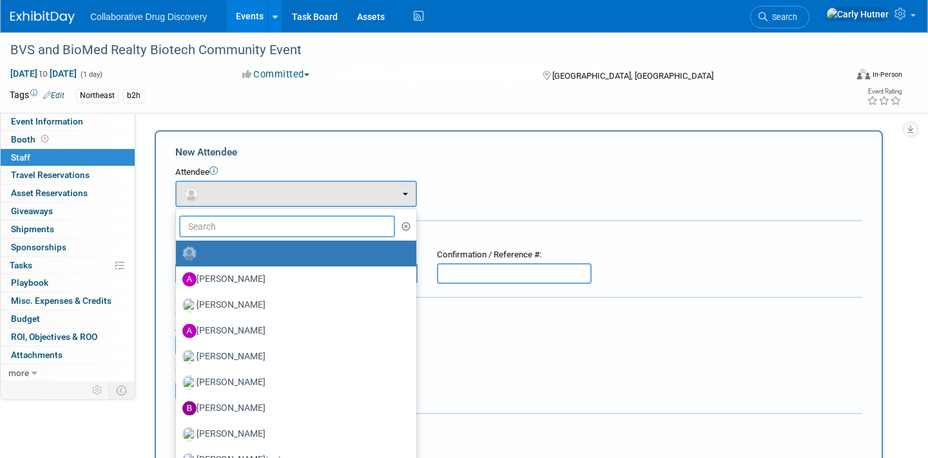
click at [222, 230] on input "text" at bounding box center [287, 226] width 216 height 22
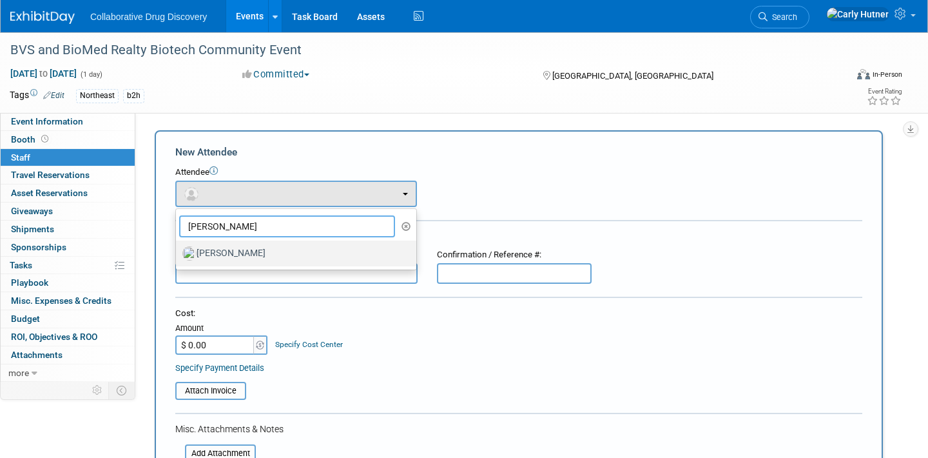
type input "ralf"
click at [230, 257] on label "Ralf Felsner" at bounding box center [292, 253] width 221 height 21
click at [178, 256] on input "Ralf Felsner" at bounding box center [174, 252] width 8 height 8
select select "4c2b8488-dd38-405e-a561-1fcfa6267fd3"
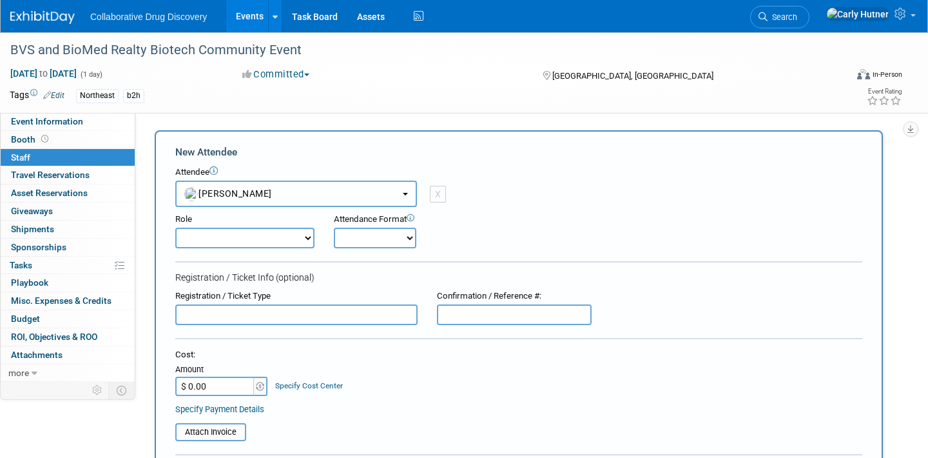
click at [396, 189] on button "Ralf Felsner" at bounding box center [296, 193] width 242 height 26
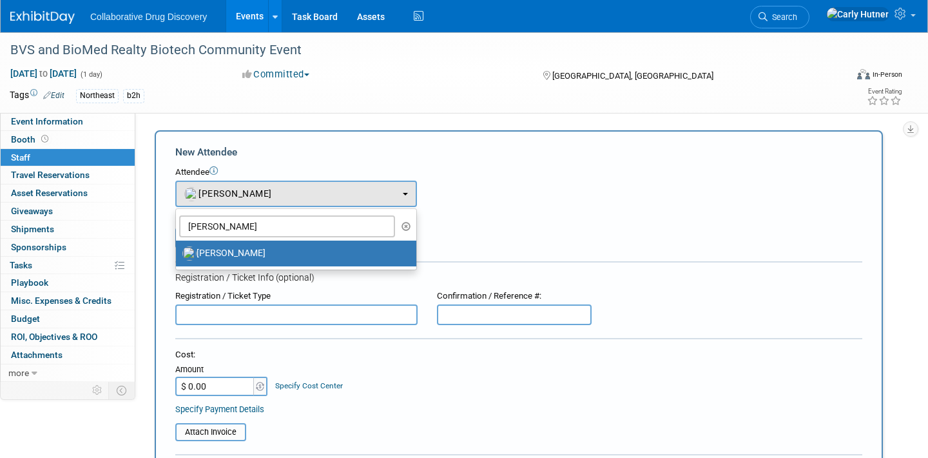
click at [263, 242] on link "Ralf Felsner" at bounding box center [296, 253] width 240 height 26
click at [241, 231] on input "ralf" at bounding box center [287, 226] width 216 height 22
type input "r"
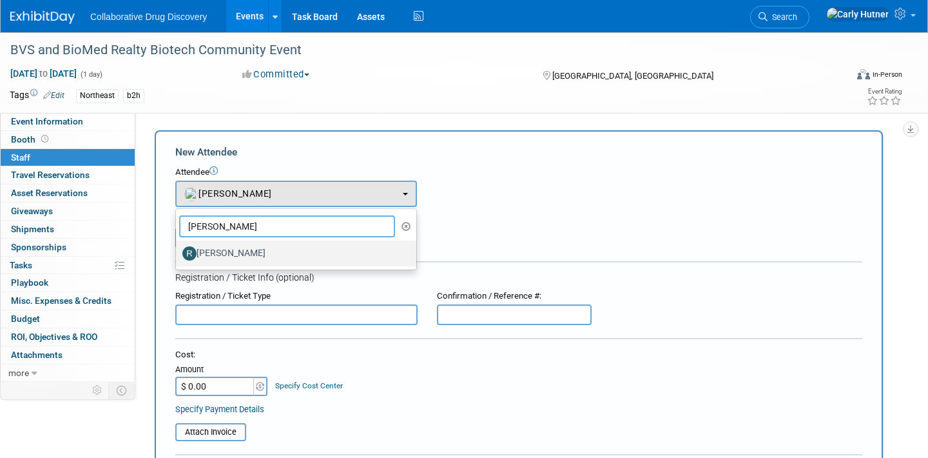
type input "ryan"
click at [235, 251] on label "[PERSON_NAME]" at bounding box center [292, 253] width 221 height 21
click at [178, 251] on input "[PERSON_NAME]" at bounding box center [174, 252] width 8 height 8
select select "2e6b1c80-7ee5-42b7-9c12-483942908160"
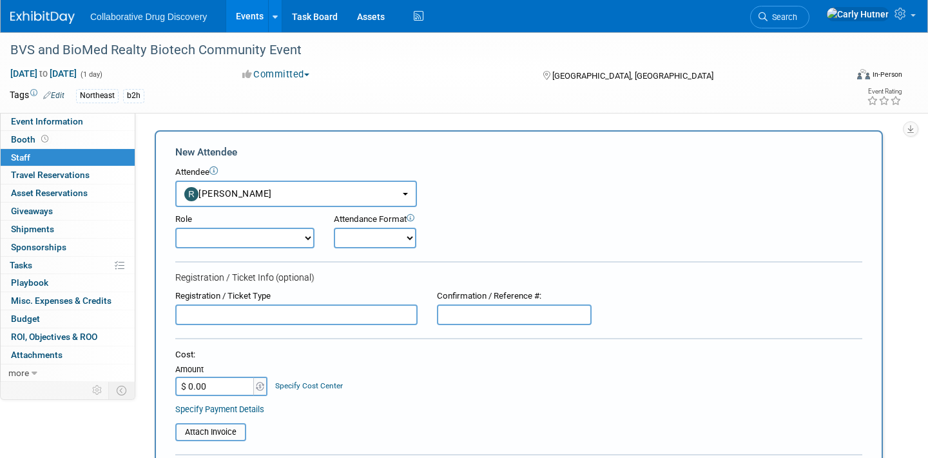
click at [407, 240] on select "Onsite Remote" at bounding box center [375, 238] width 83 height 21
select select "1"
click at [334, 228] on select "Onsite Remote" at bounding box center [375, 238] width 83 height 21
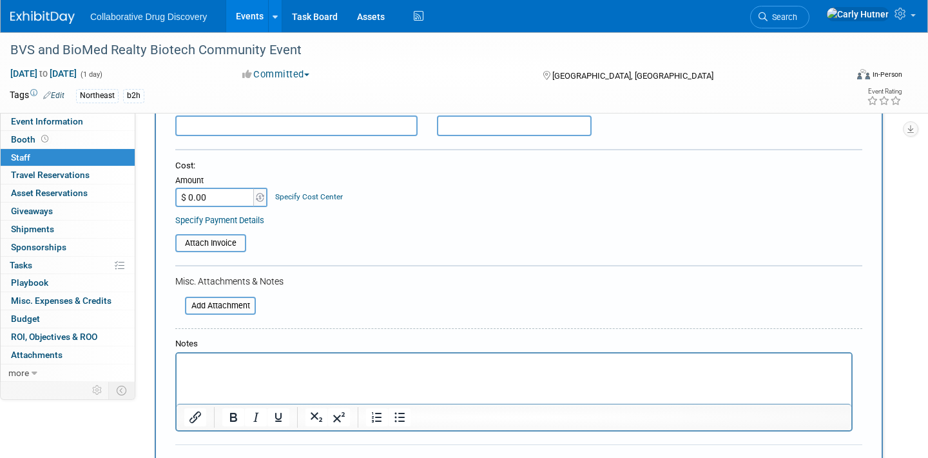
scroll to position [384, 0]
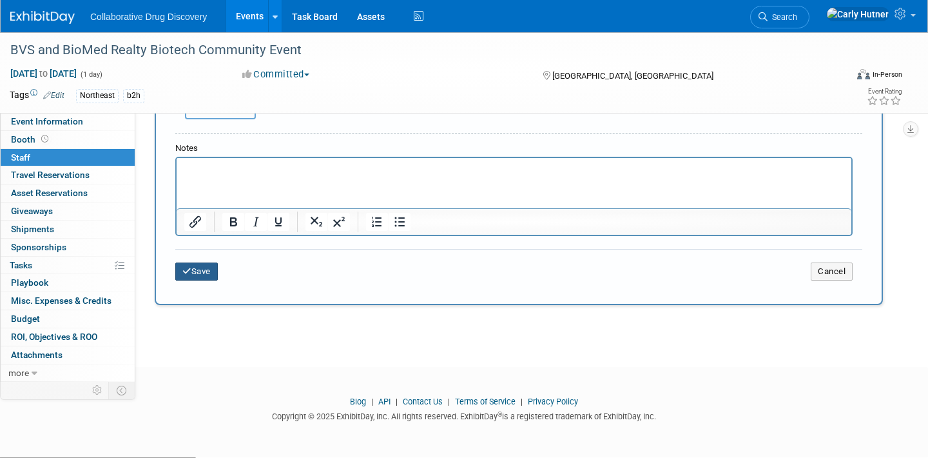
click at [201, 264] on button "Save" at bounding box center [196, 271] width 43 height 18
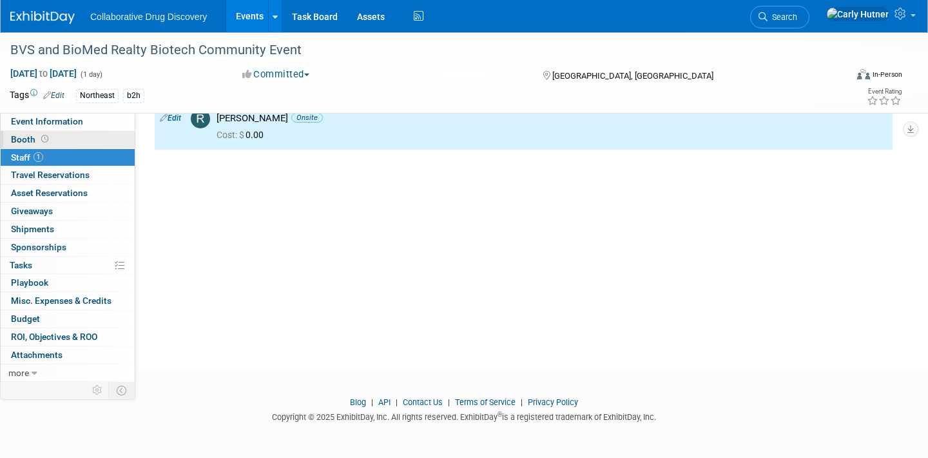
scroll to position [0, 0]
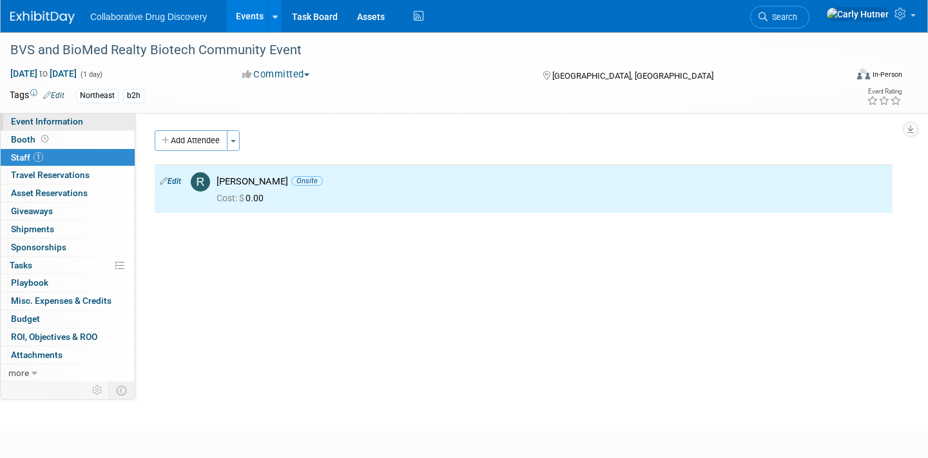
click at [50, 118] on span "Event Information" at bounding box center [47, 121] width 72 height 10
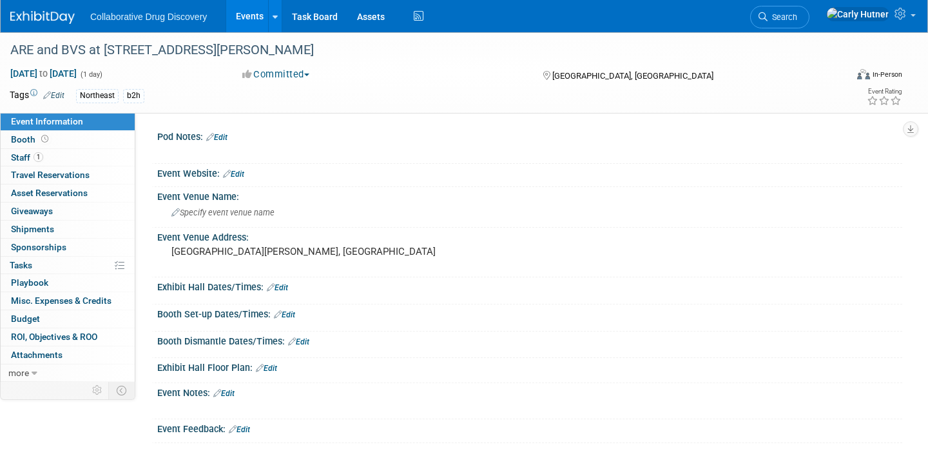
click at [41, 28] on div "Collaborative Drug Discovery Events Add Event Bulk Upload Events Shareable Even…" at bounding box center [455, 16] width 891 height 32
click at [32, 20] on img at bounding box center [42, 17] width 64 height 13
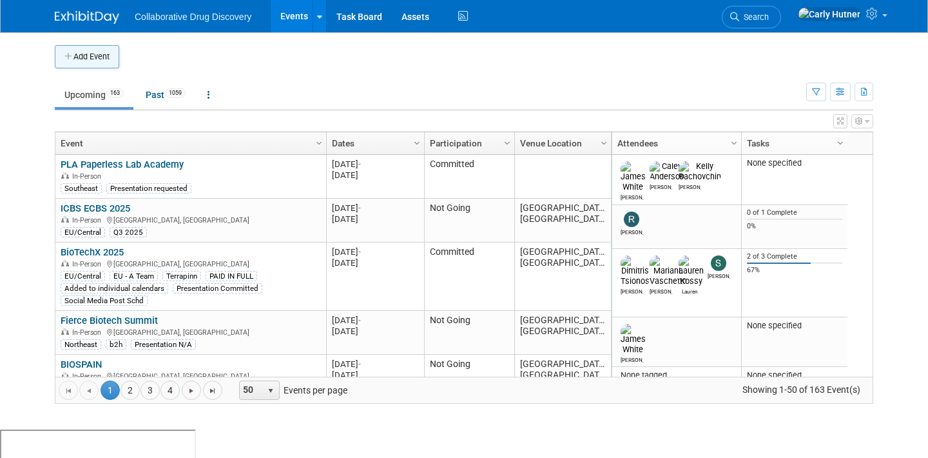
click at [110, 59] on button "Add Event" at bounding box center [87, 56] width 64 height 23
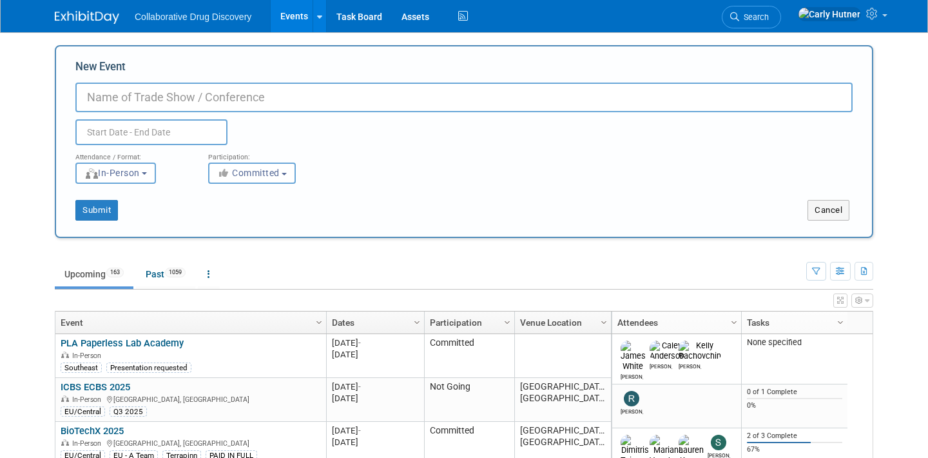
paste input "DivcoWest and BVS' Biotech Community Event"
type input "DivcoWest and BVS' Biotech Community Event"
click at [228, 126] on span at bounding box center [232, 130] width 8 height 9
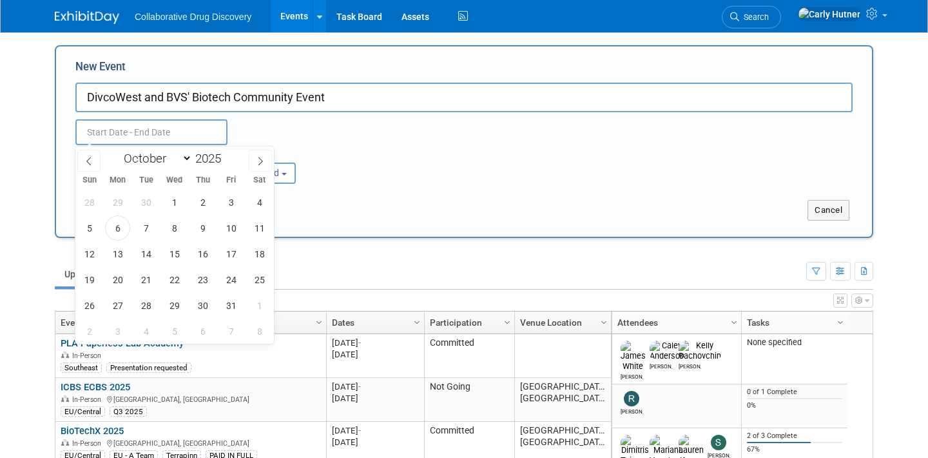
click at [211, 133] on input "text" at bounding box center [151, 132] width 152 height 26
click at [253, 158] on span at bounding box center [260, 161] width 23 height 22
select select "10"
click at [204, 252] on span "13" at bounding box center [202, 253] width 25 height 25
type input "[DATE] to [DATE]"
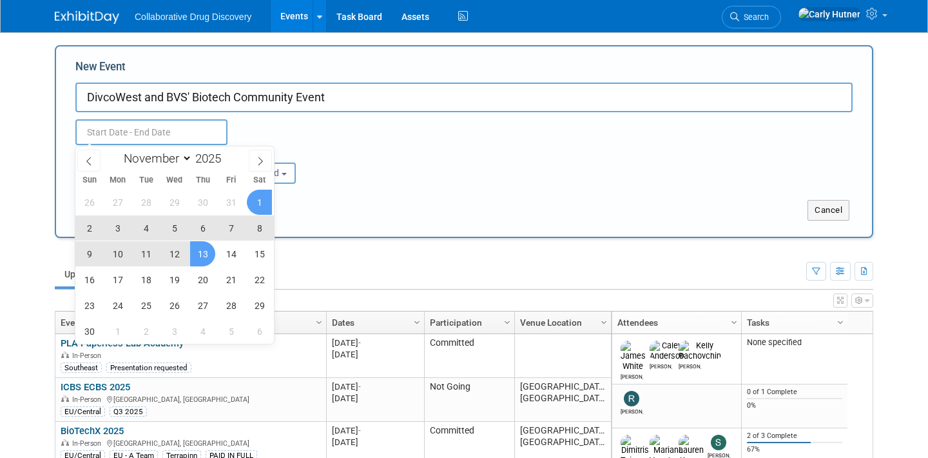
type input "[DATE] to [DATE]"
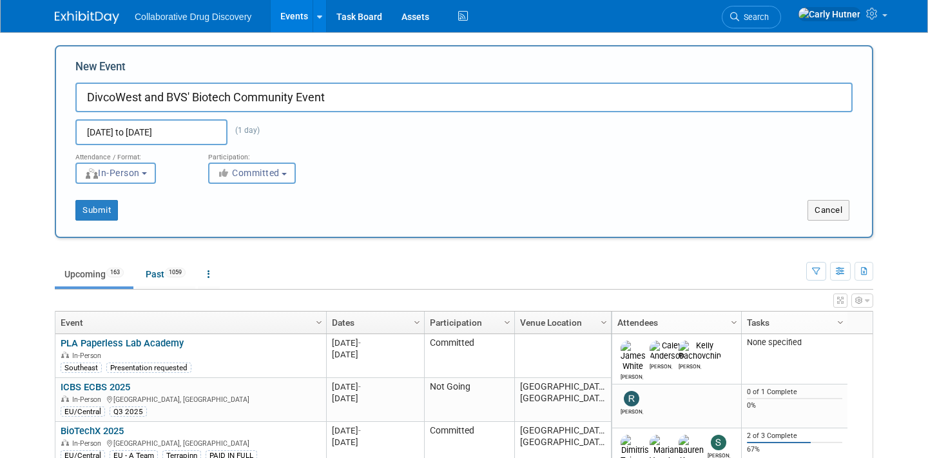
click at [326, 179] on div "Participation: <i class="fas fa-thumbs-up" style="color: #a5a5a5; padding-right…" at bounding box center [265, 164] width 133 height 39
click at [96, 207] on button "Submit" at bounding box center [96, 210] width 43 height 21
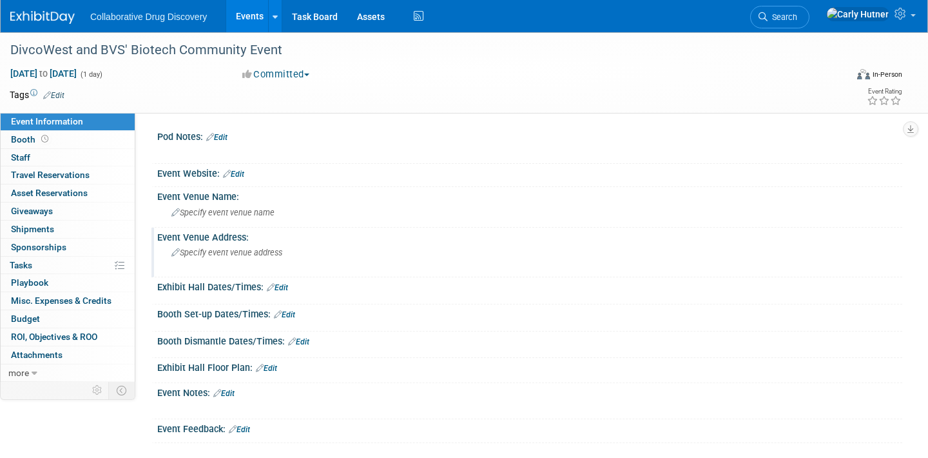
click at [227, 252] on span "Specify event venue address" at bounding box center [226, 253] width 111 height 10
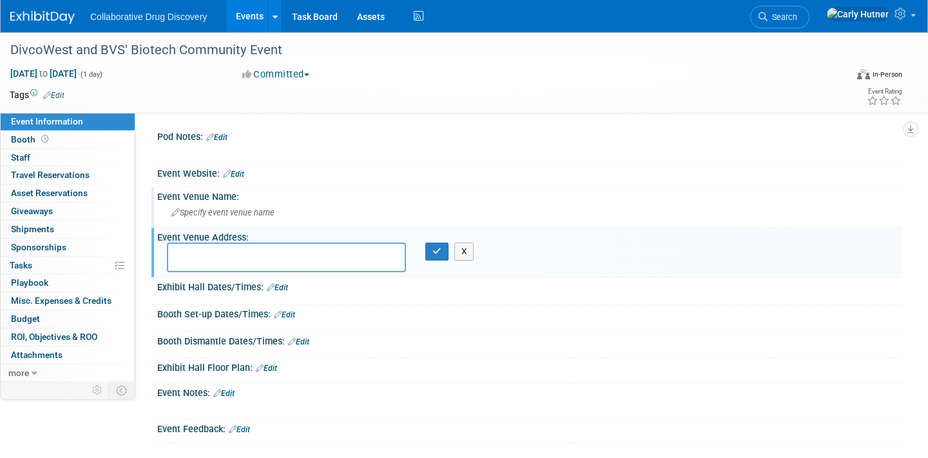
click at [238, 210] on span "Specify event venue name" at bounding box center [222, 213] width 103 height 10
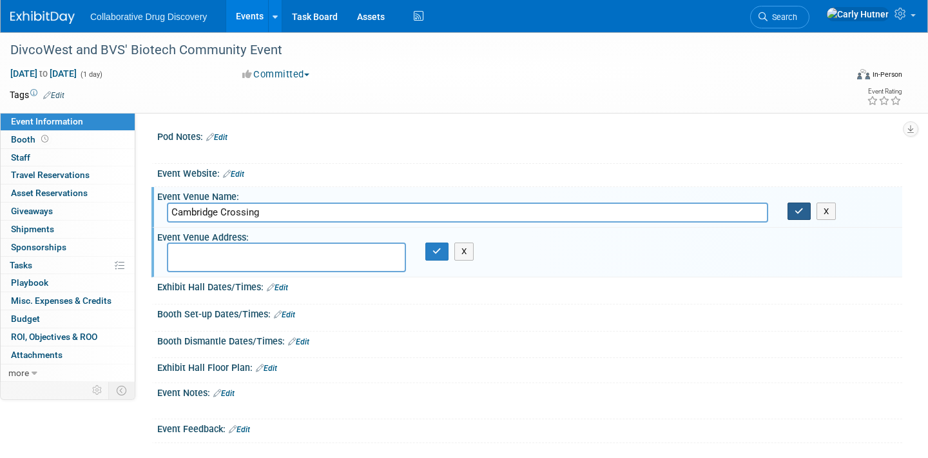
type input "Cambridge Crossing"
click at [801, 217] on button "button" at bounding box center [799, 211] width 23 height 18
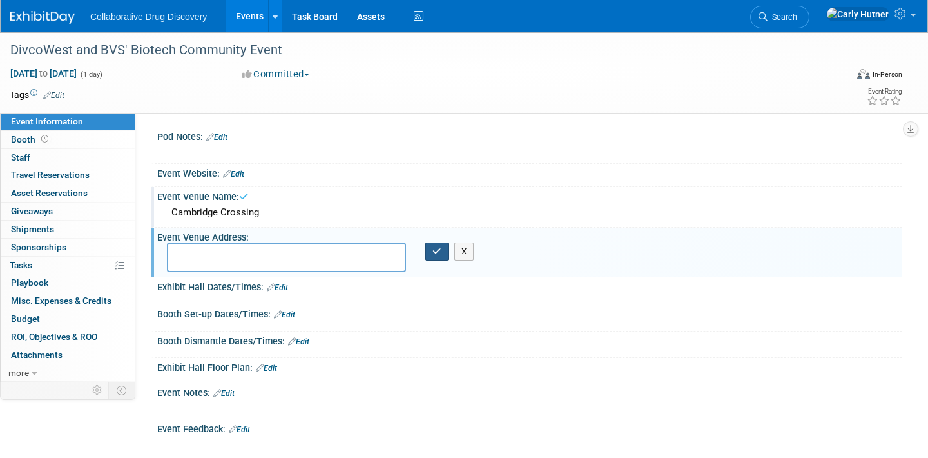
click at [438, 253] on icon "button" at bounding box center [436, 251] width 9 height 8
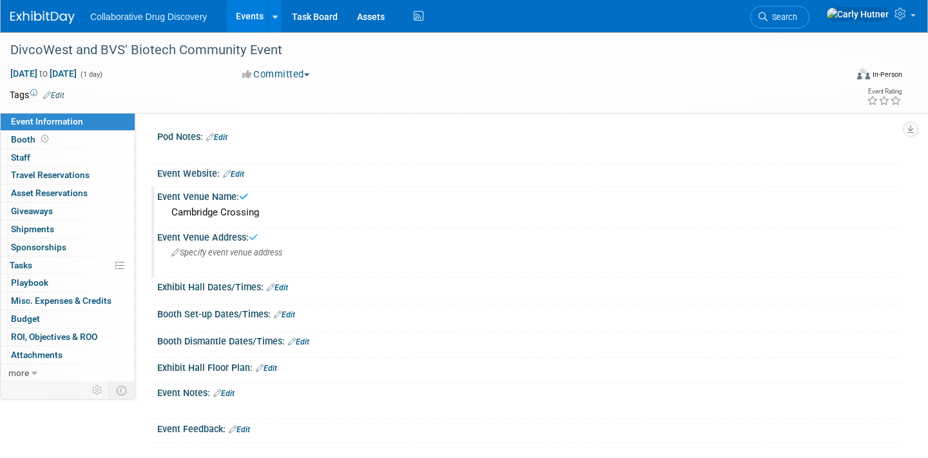
click at [173, 84] on div "[DATE] to [DATE] (1 day) [DATE] to [DATE] Committed Committed Considering Not G…" at bounding box center [456, 76] width 912 height 19
click at [55, 92] on link "Edit" at bounding box center [53, 95] width 21 height 9
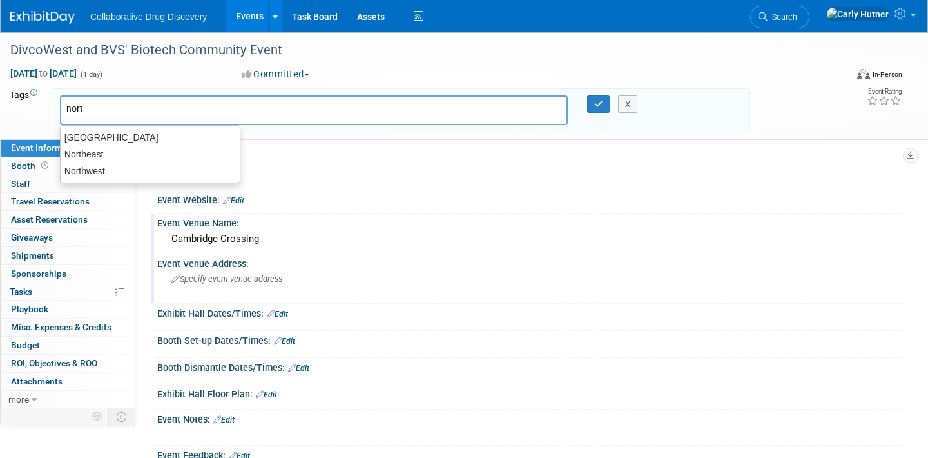
type input "north"
click at [128, 148] on div "Northeast" at bounding box center [150, 154] width 180 height 18
type input "Northeast"
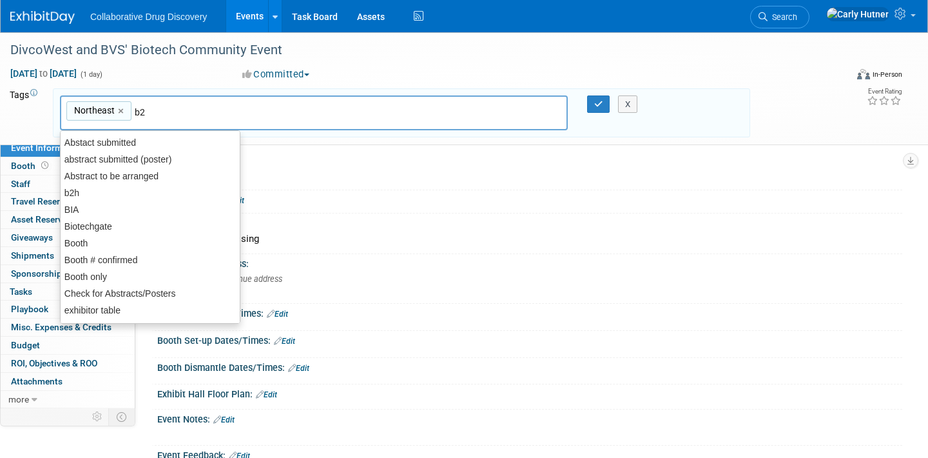
type input "b2h"
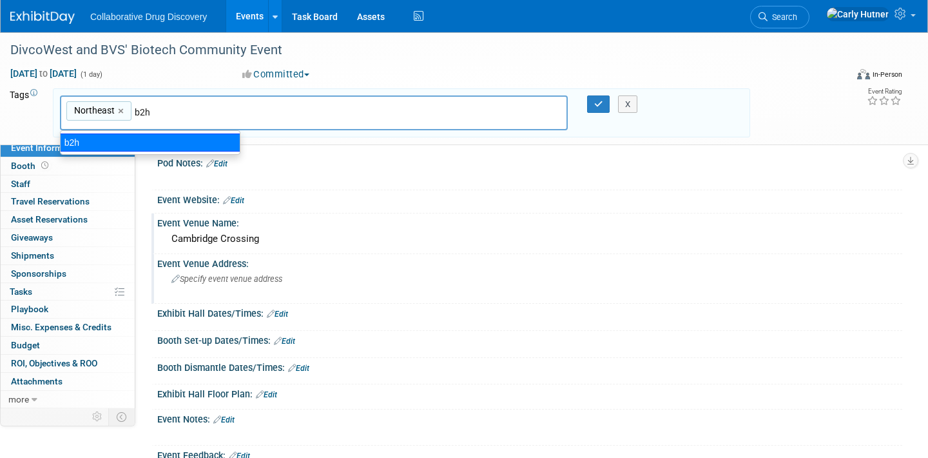
click at [139, 146] on div "b2h" at bounding box center [150, 142] width 180 height 18
type input "Northeast, b2h"
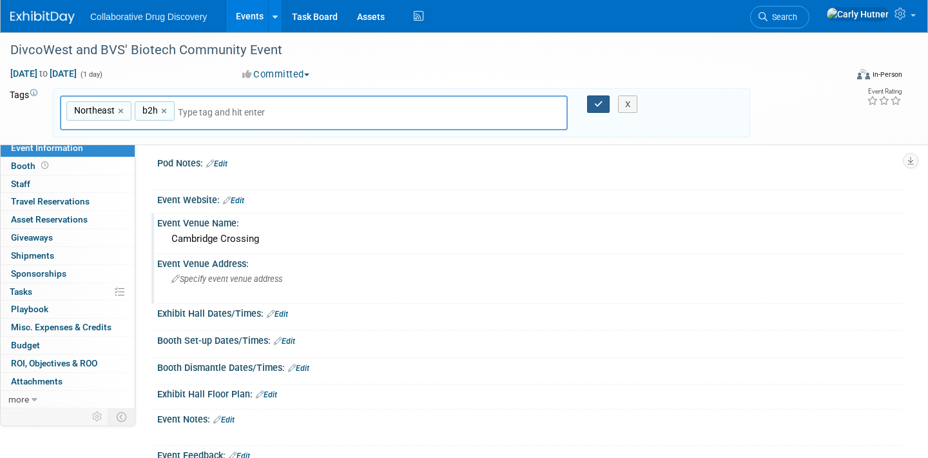
click at [603, 101] on button "button" at bounding box center [598, 104] width 23 height 18
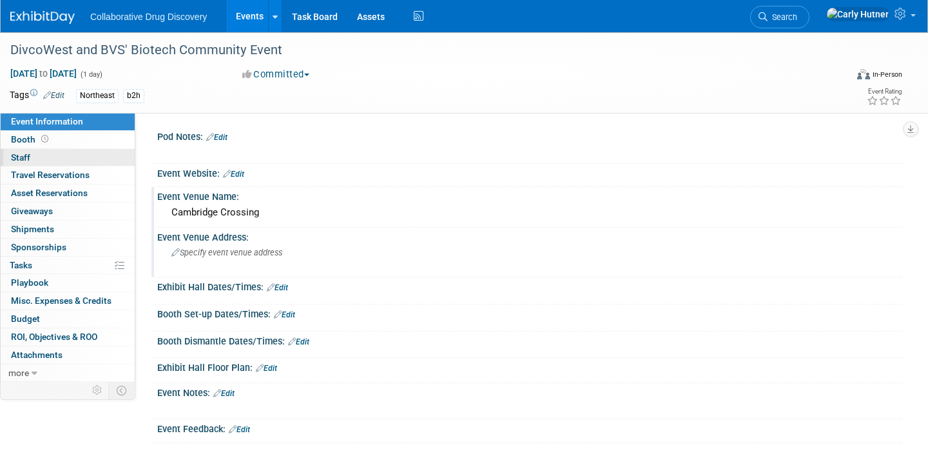
click at [101, 153] on link "0 Staff 0" at bounding box center [68, 157] width 134 height 17
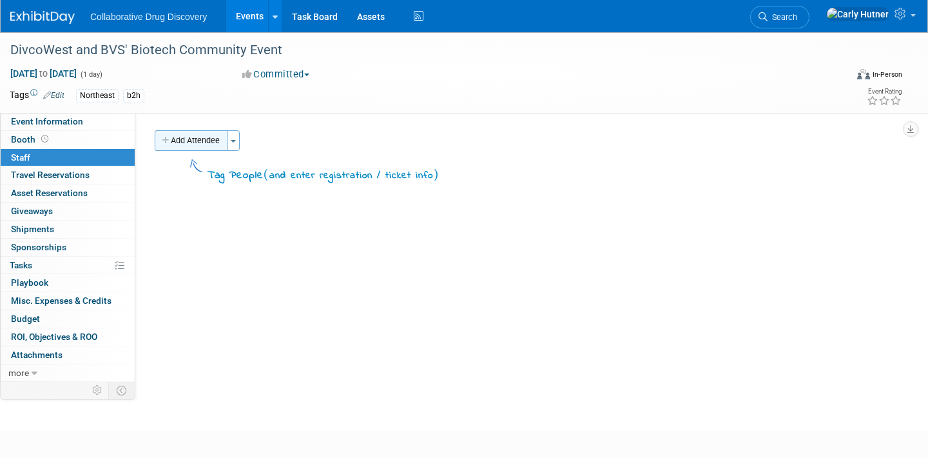
click at [197, 136] on button "Add Attendee" at bounding box center [191, 140] width 73 height 21
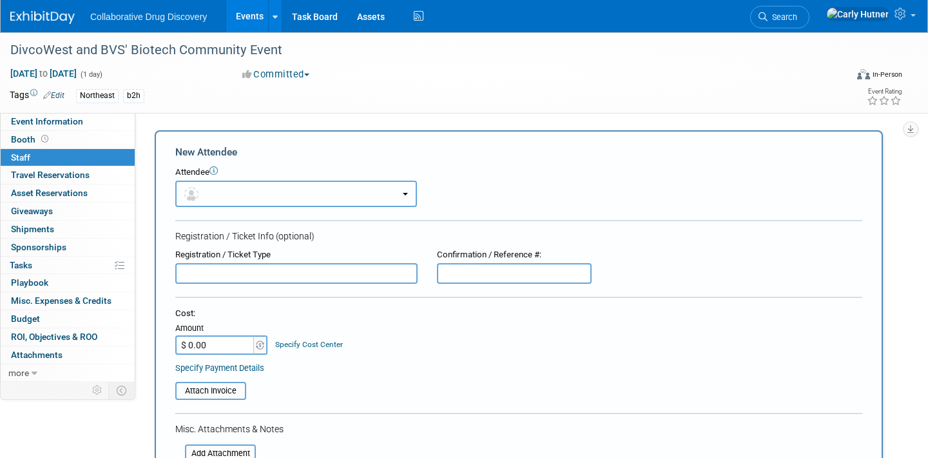
click at [257, 195] on button "button" at bounding box center [296, 193] width 242 height 26
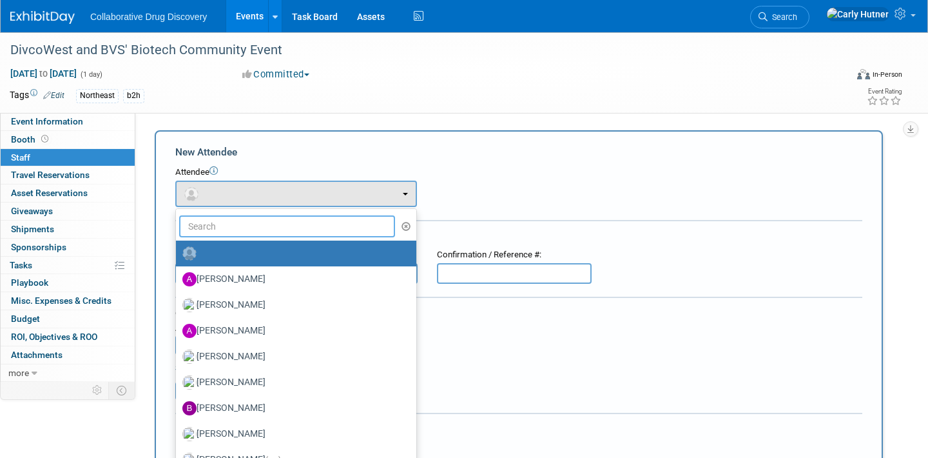
click at [246, 224] on input "text" at bounding box center [287, 226] width 216 height 22
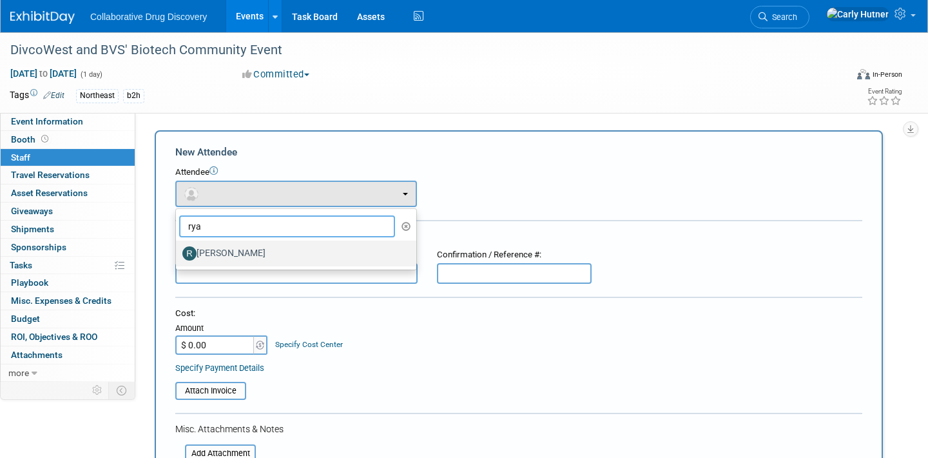
type input "rya"
click at [237, 247] on label "[PERSON_NAME]" at bounding box center [292, 253] width 221 height 21
click at [178, 248] on input "[PERSON_NAME]" at bounding box center [174, 252] width 8 height 8
select select "2e6b1c80-7ee5-42b7-9c12-483942908160"
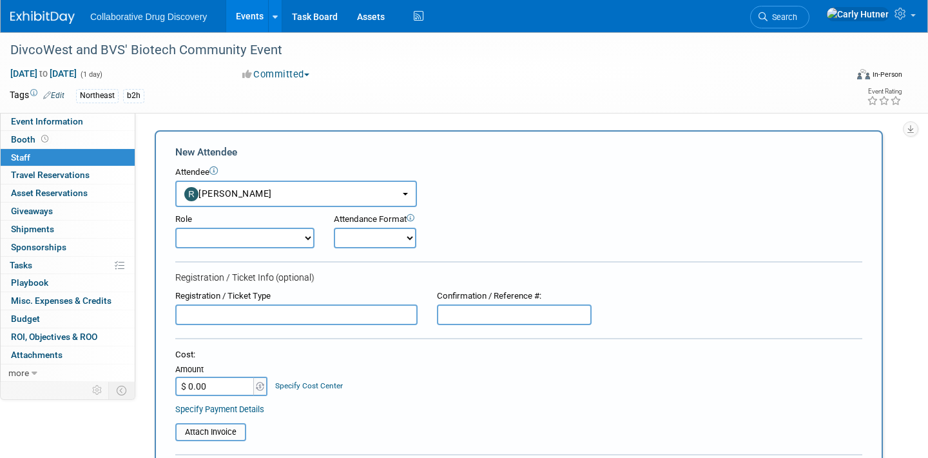
click at [371, 239] on select "Onsite Remote" at bounding box center [375, 238] width 83 height 21
select select "1"
click at [334, 228] on select "Onsite Remote" at bounding box center [375, 238] width 83 height 21
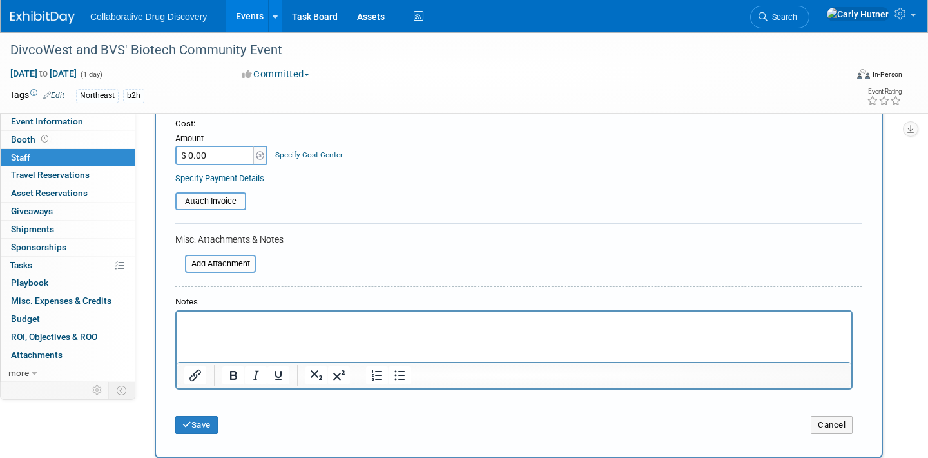
scroll to position [380, 0]
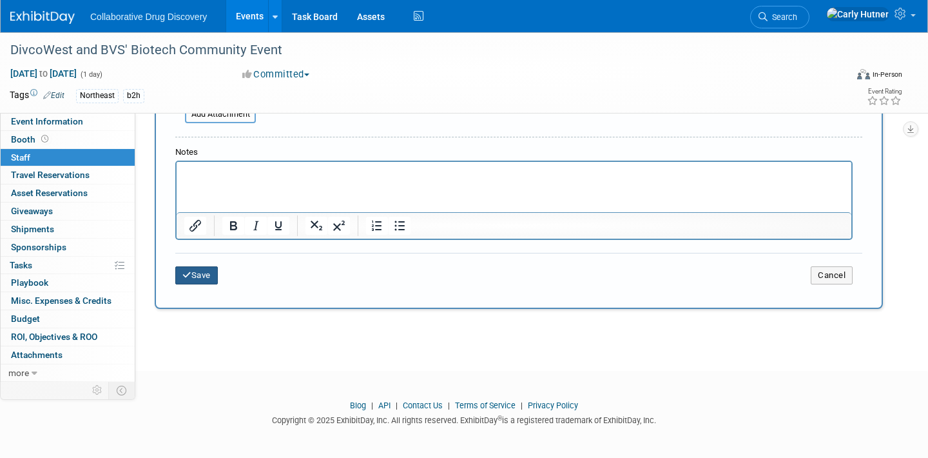
click at [197, 282] on button "Save" at bounding box center [196, 275] width 43 height 18
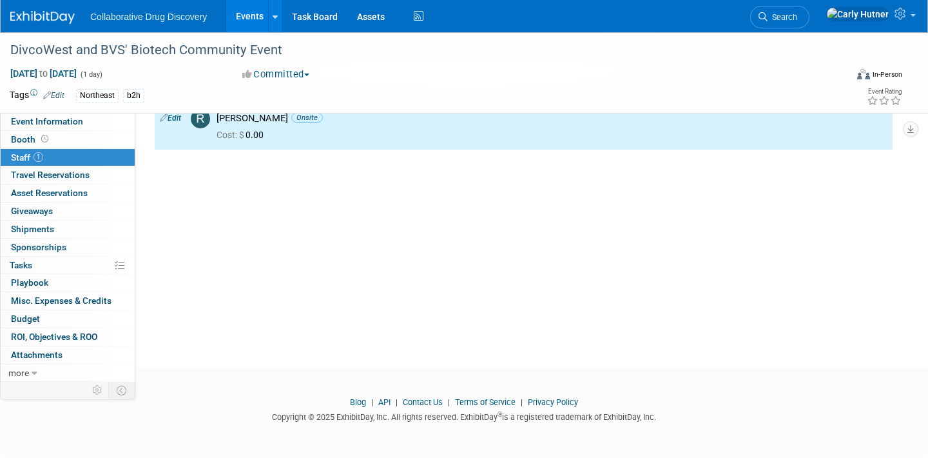
scroll to position [0, 0]
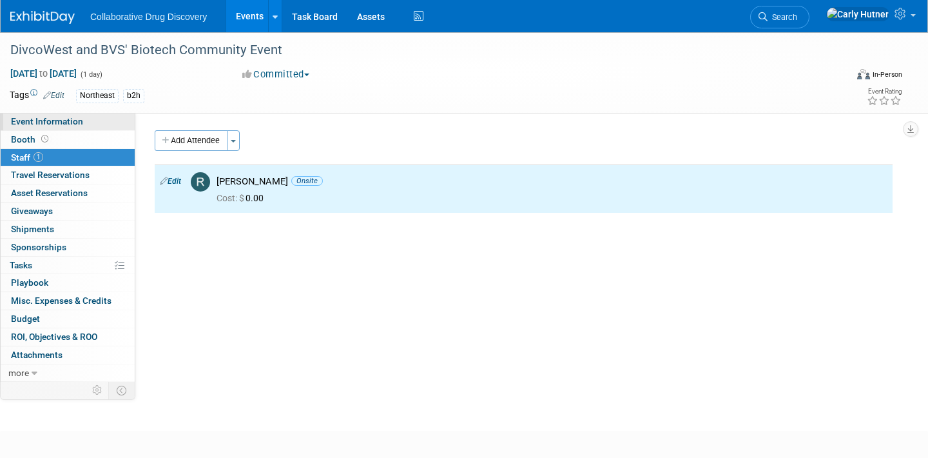
click at [73, 123] on span "Event Information" at bounding box center [47, 121] width 72 height 10
